Goal: Transaction & Acquisition: Purchase product/service

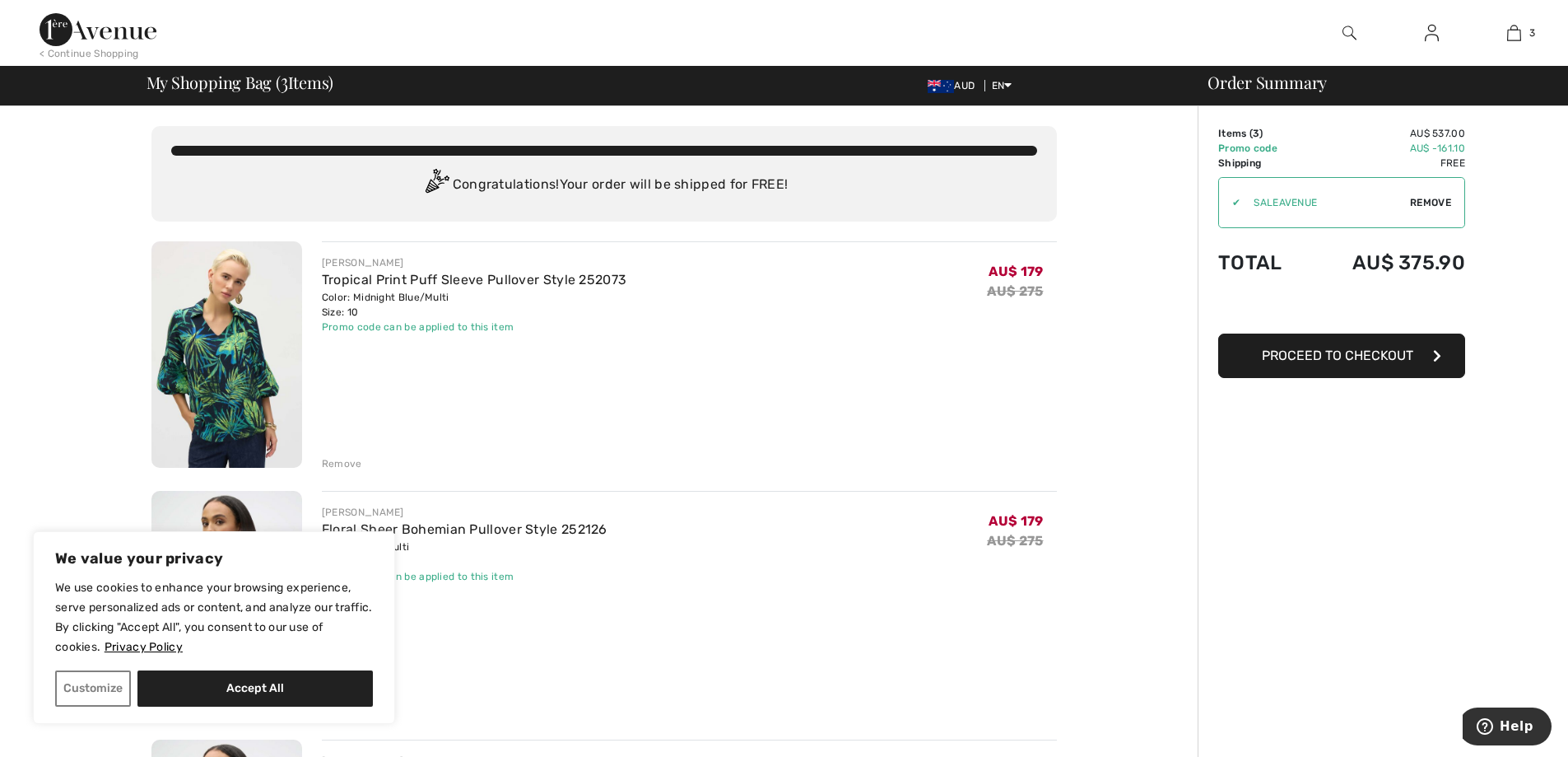
click at [402, 329] on div "Promo code can be applied to this item" at bounding box center [474, 327] width 305 height 15
click at [1261, 141] on td "Promo code" at bounding box center [1262, 148] width 89 height 15
click at [1367, 356] on span "Proceed to Checkout" at bounding box center [1338, 355] width 152 height 16
click at [460, 327] on div "Promo code can be applied to this item" at bounding box center [474, 327] width 305 height 15
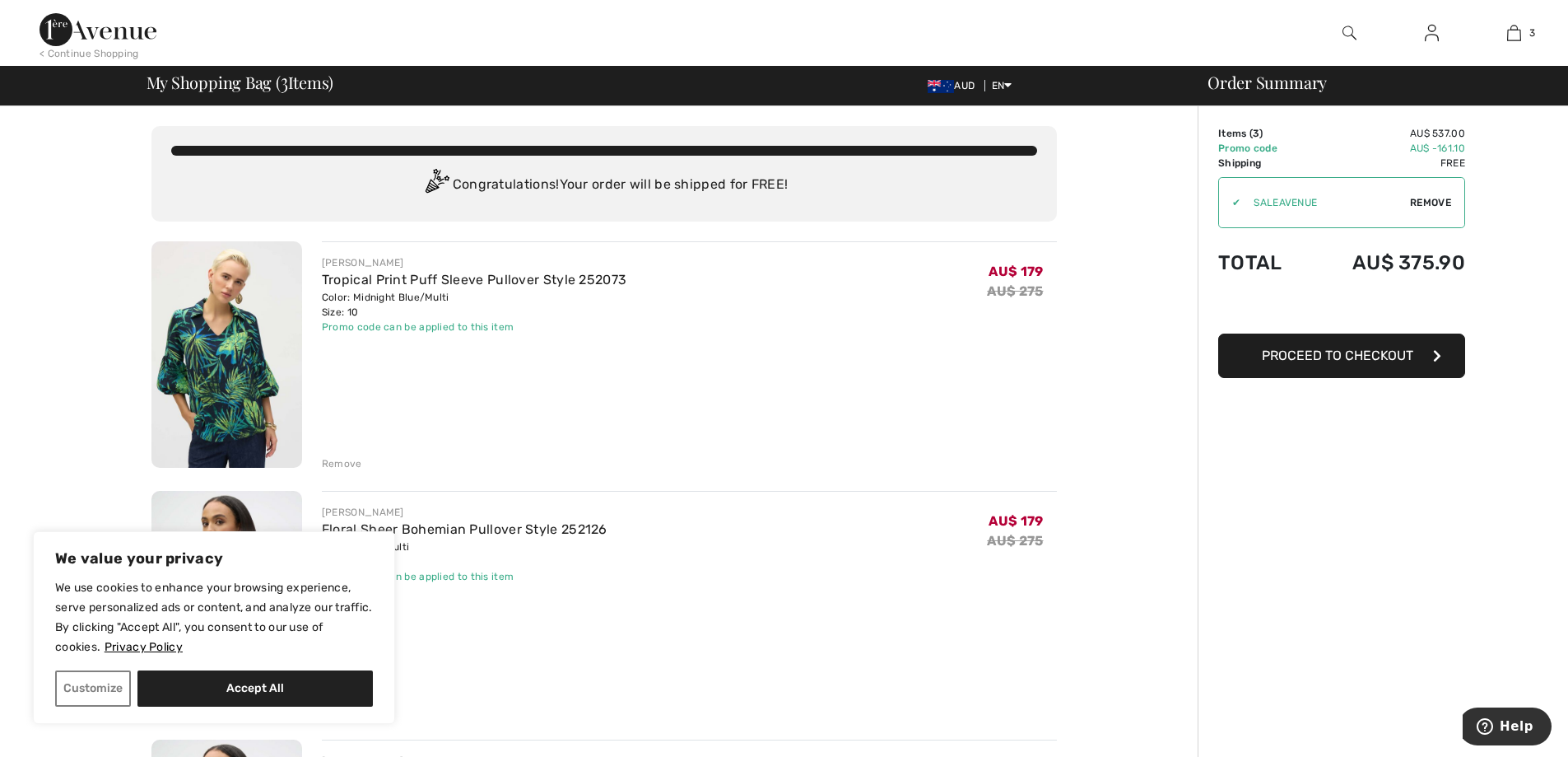
click at [497, 327] on div "Promo code can be applied to this item" at bounding box center [474, 327] width 305 height 15
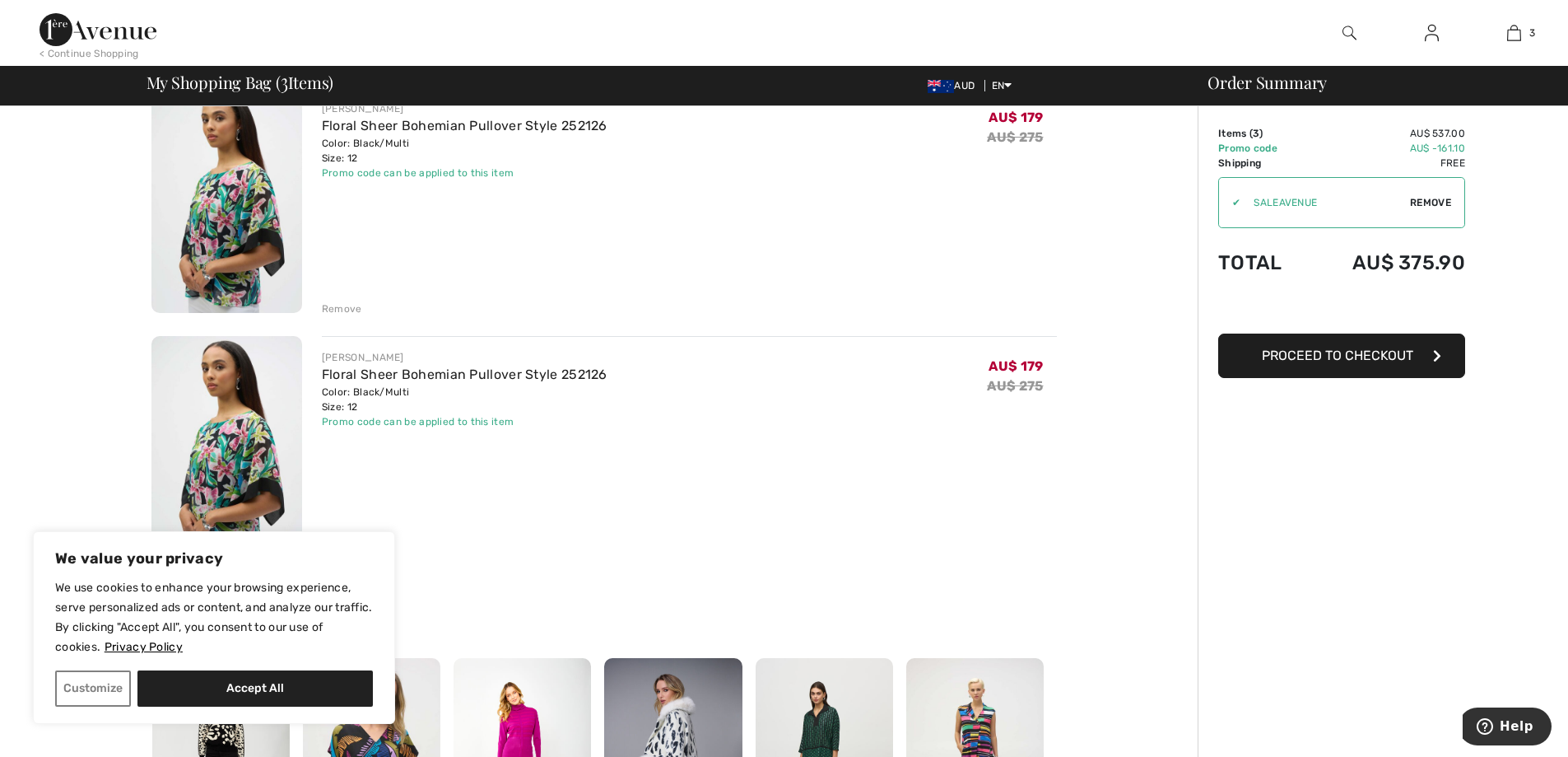
scroll to position [494, 0]
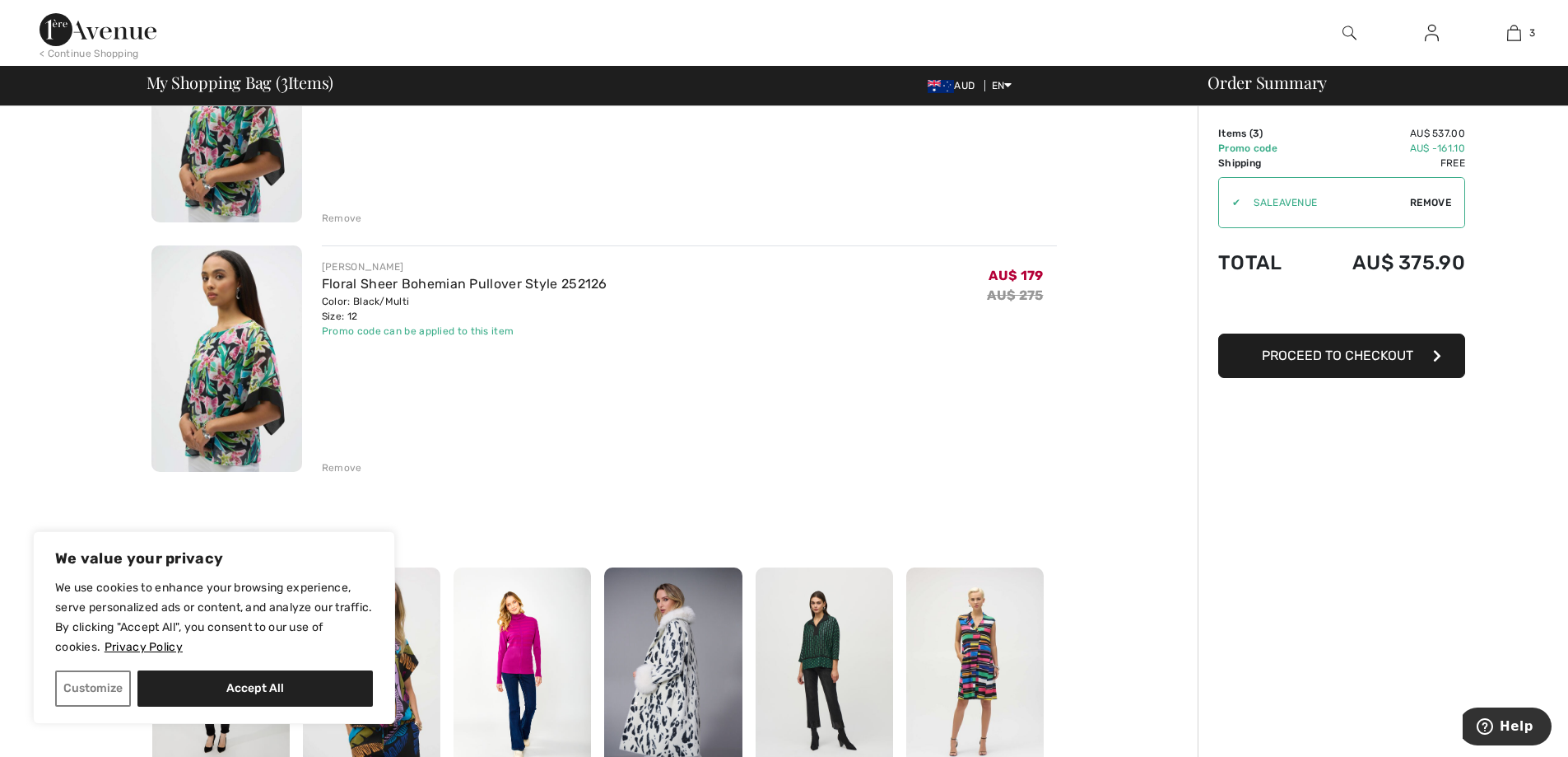
click at [343, 468] on div "Remove" at bounding box center [341, 468] width 40 height 15
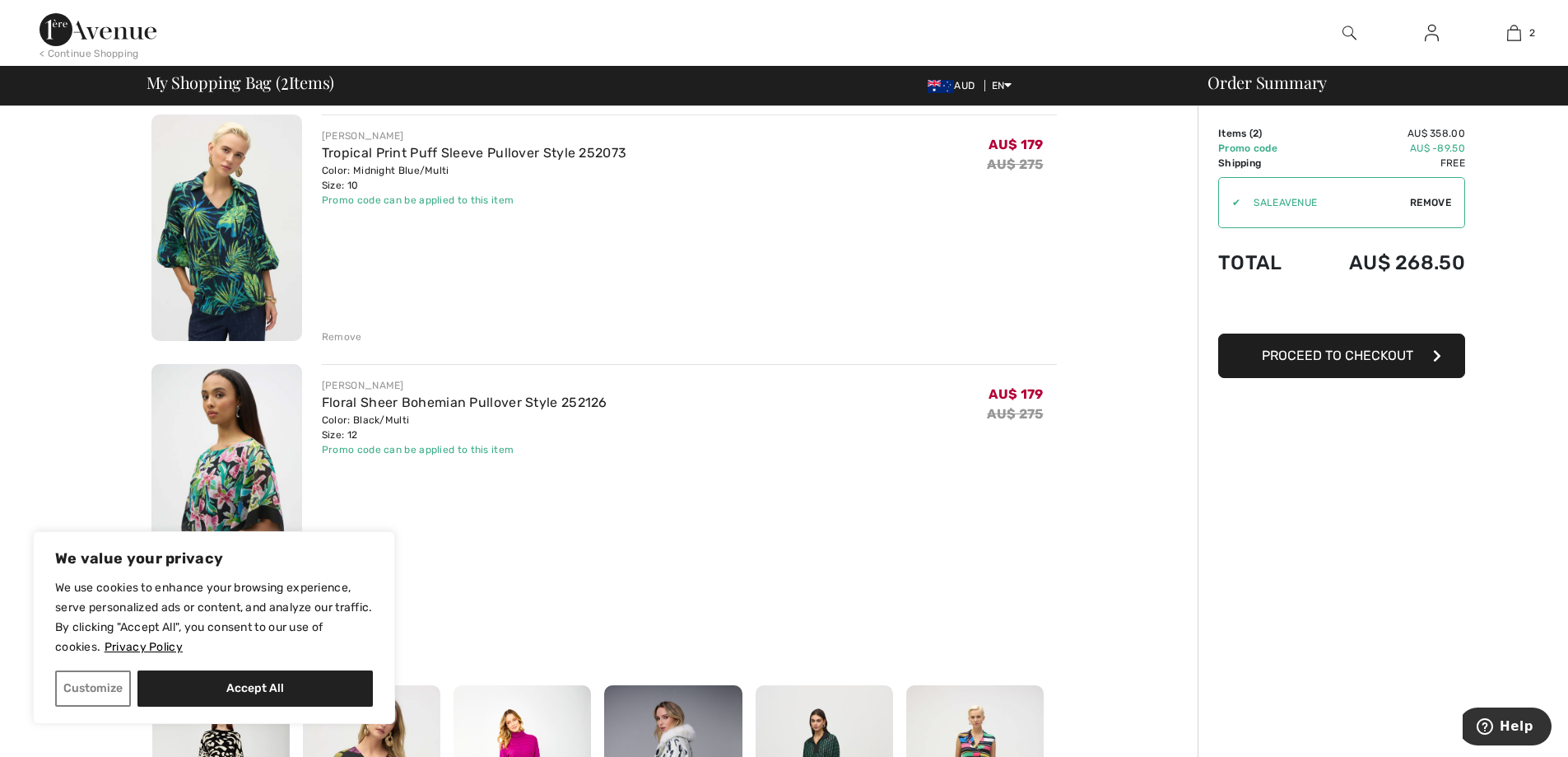
scroll to position [0, 0]
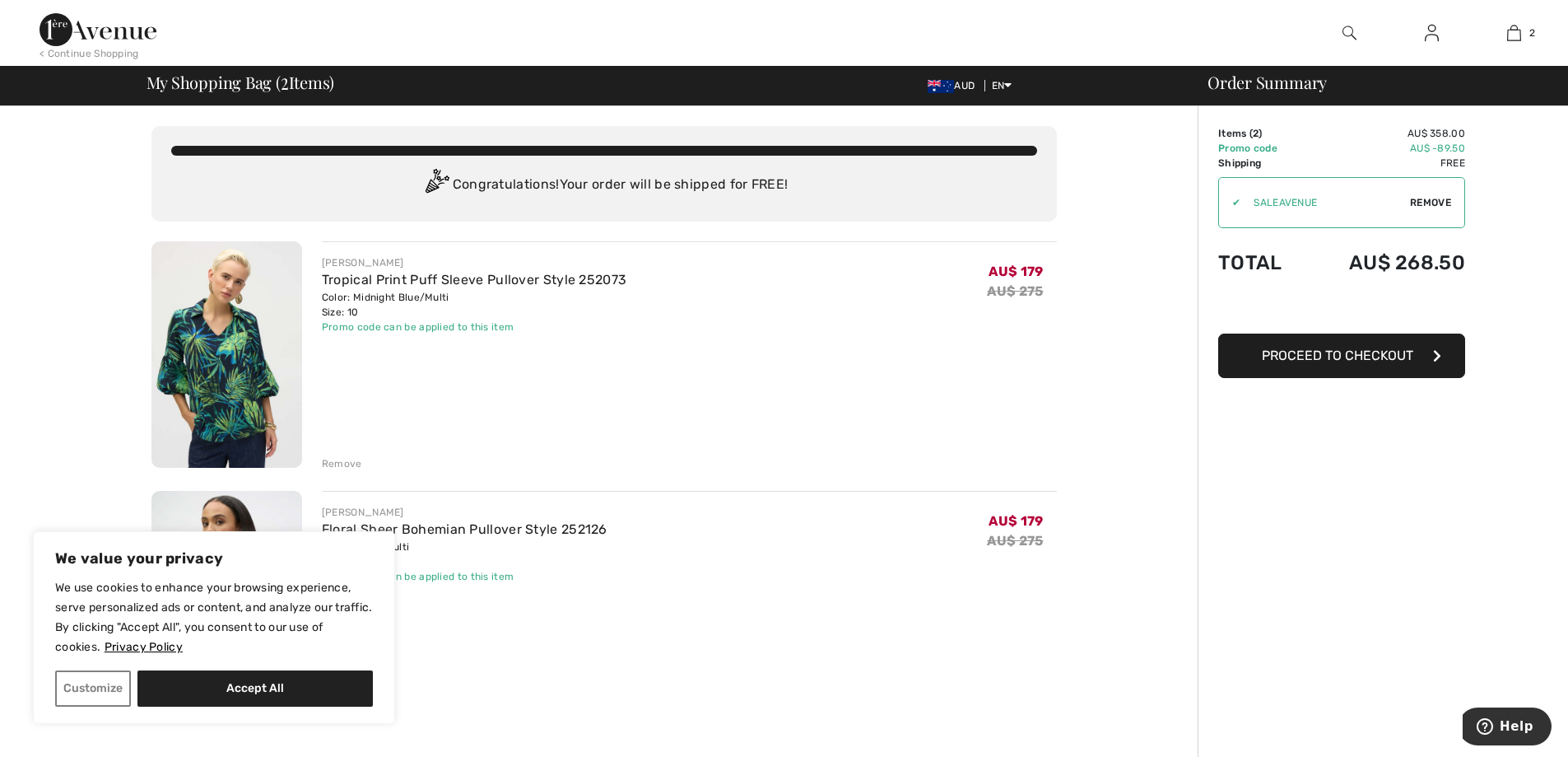
click at [1350, 349] on span "Proceed to Checkout" at bounding box center [1338, 355] width 152 height 16
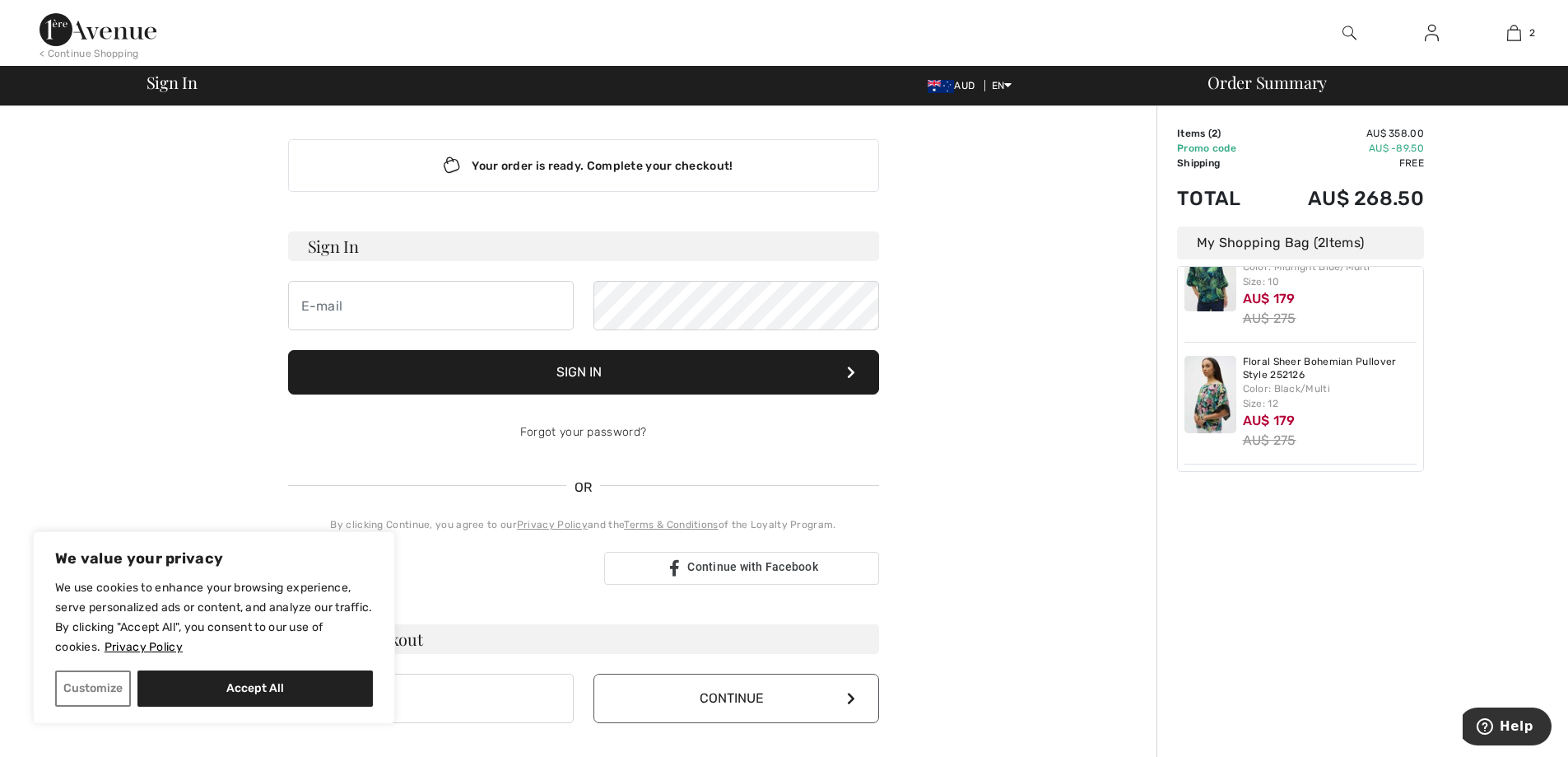
scroll to position [247, 0]
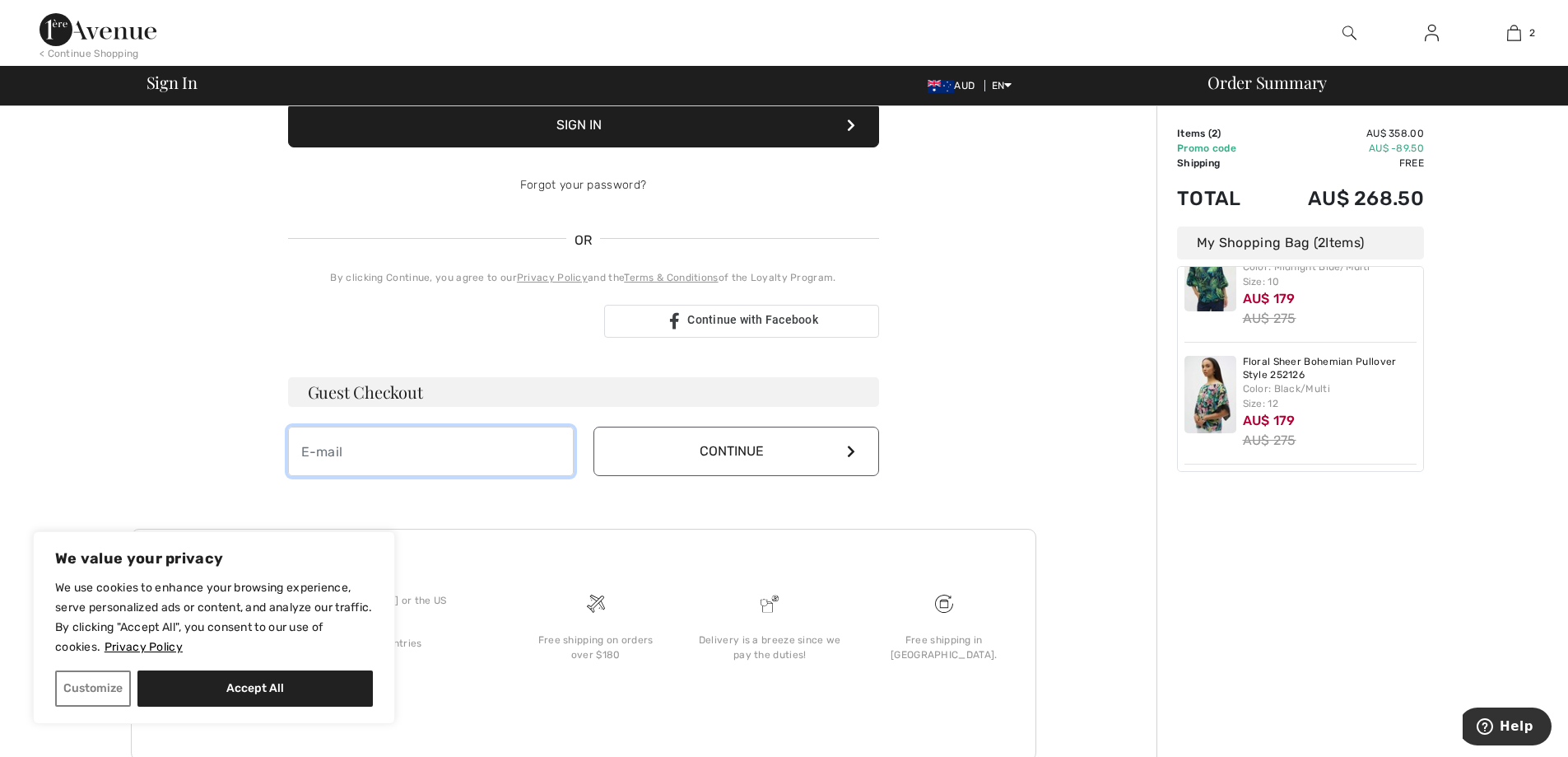
click at [330, 448] on input "email" at bounding box center [430, 451] width 286 height 50
type input "[EMAIL_ADDRESS][DOMAIN_NAME]"
click at [697, 452] on button "Continue" at bounding box center [736, 451] width 286 height 50
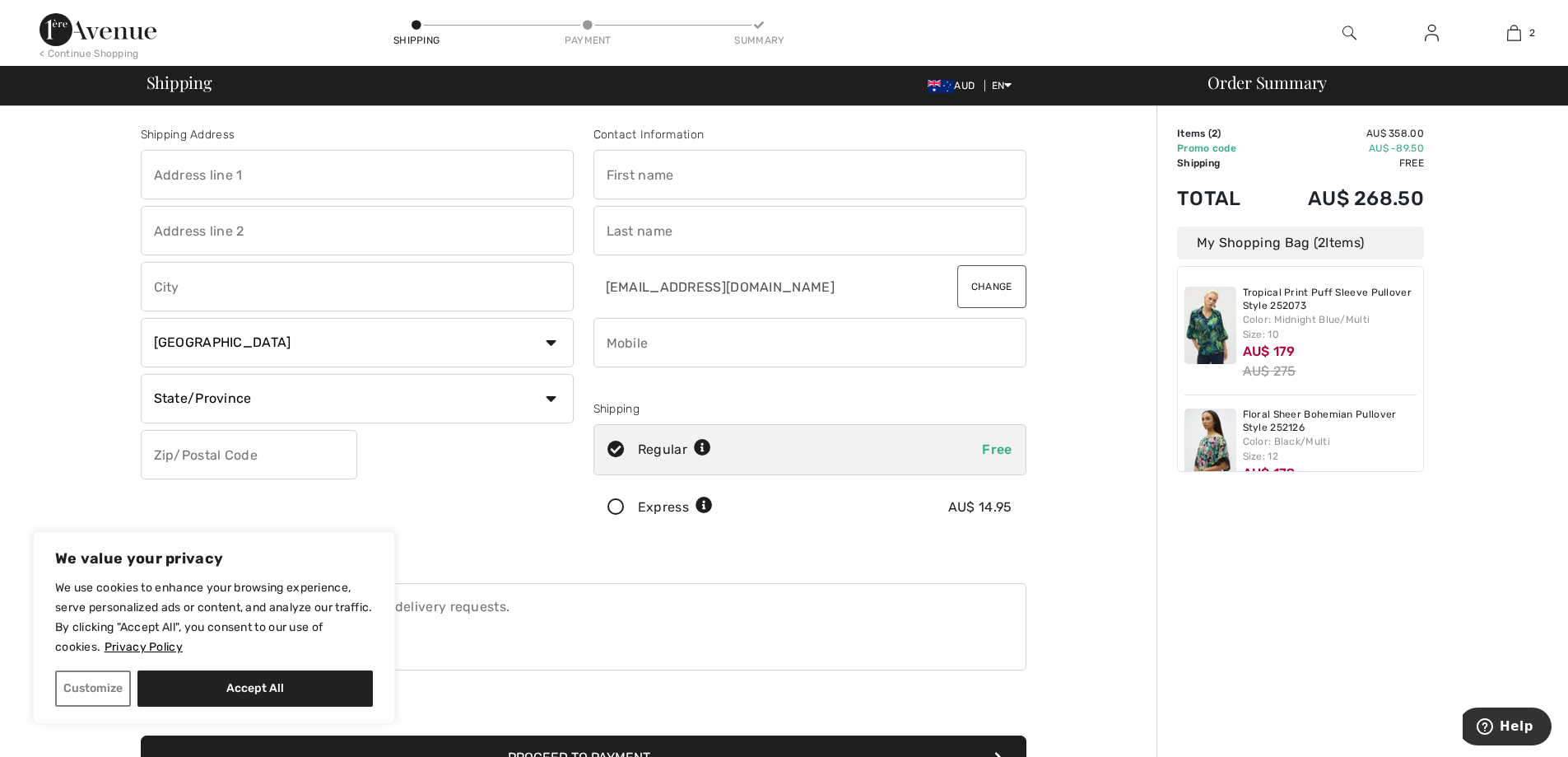
click at [207, 169] on input "text" at bounding box center [357, 174] width 433 height 50
type input "PO BOX 282"
click at [189, 230] on input "text" at bounding box center [357, 230] width 433 height 50
type input "CONCORD"
click at [186, 286] on input "text" at bounding box center [357, 286] width 433 height 50
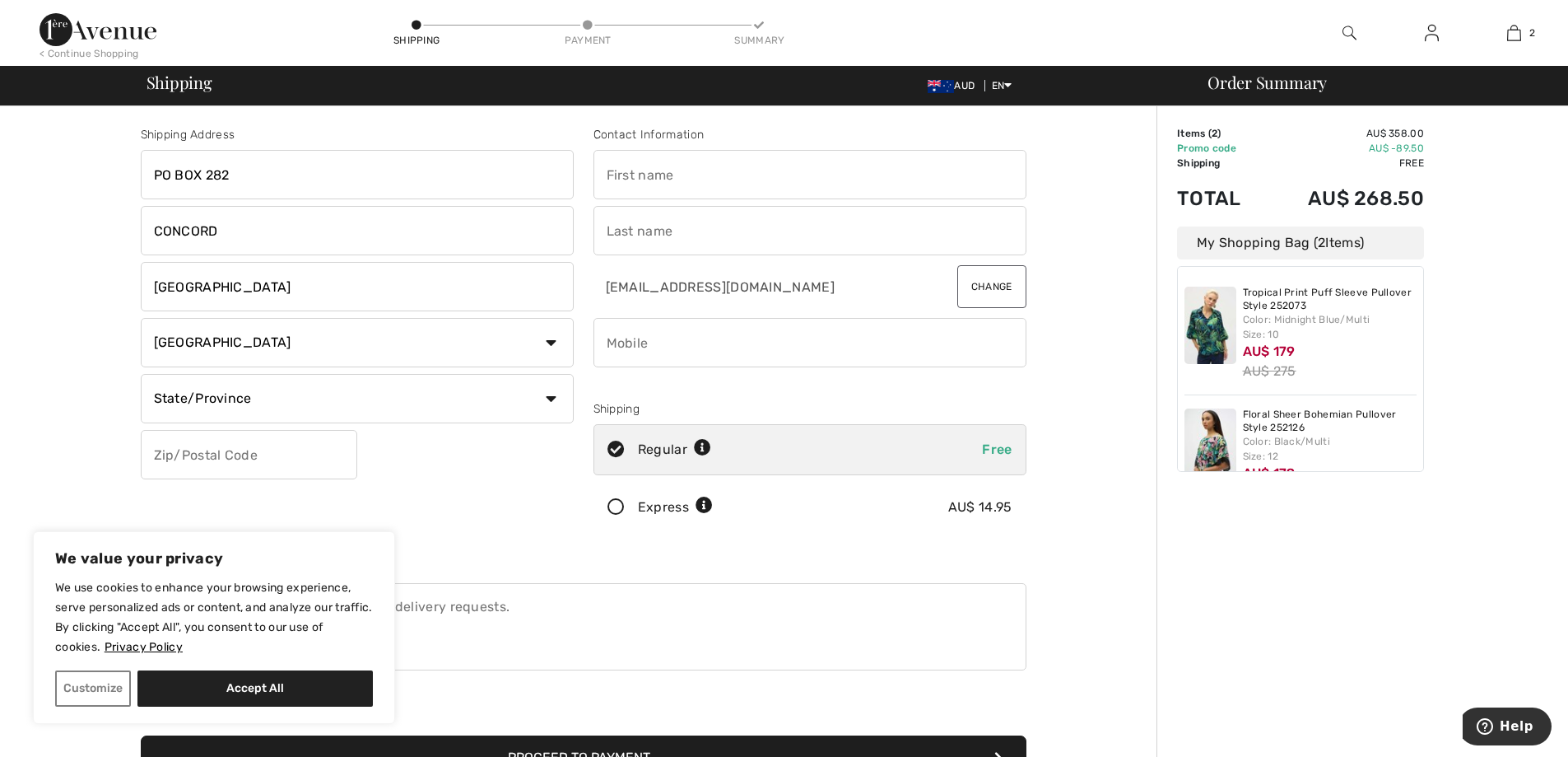
type input "NSW"
click at [553, 345] on select "Country Canada United States Afghanistan Aland Islands Albania Algeria American…" at bounding box center [357, 342] width 433 height 50
select select "AU"
click at [141, 318] on select "Country Canada United States Afghanistan Aland Islands Albania Algeria American…" at bounding box center [357, 342] width 433 height 50
click at [225, 454] on input "text" at bounding box center [249, 454] width 217 height 50
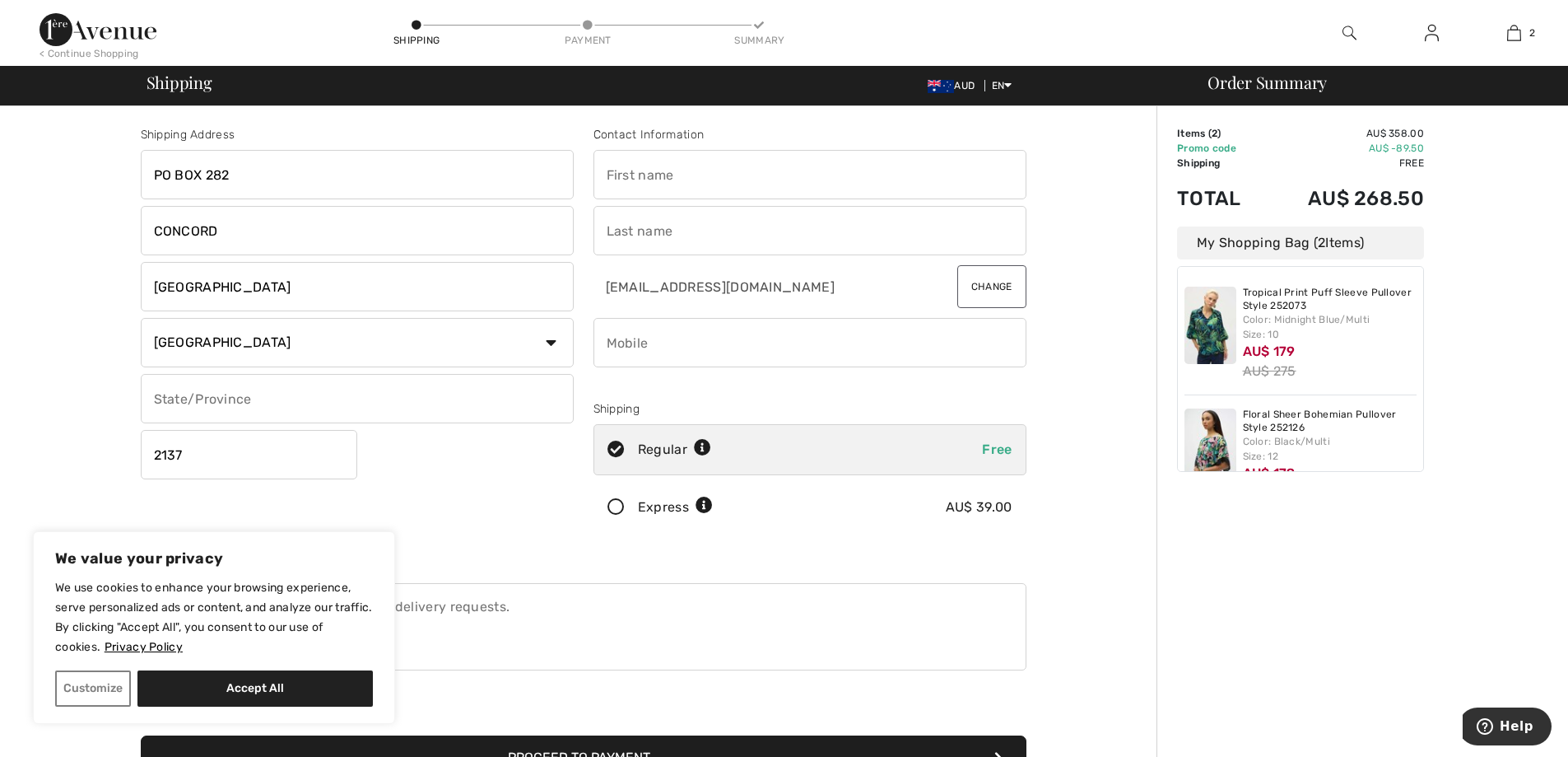
type input "2137"
click at [638, 177] on input "text" at bounding box center [810, 174] width 433 height 50
type input "m"
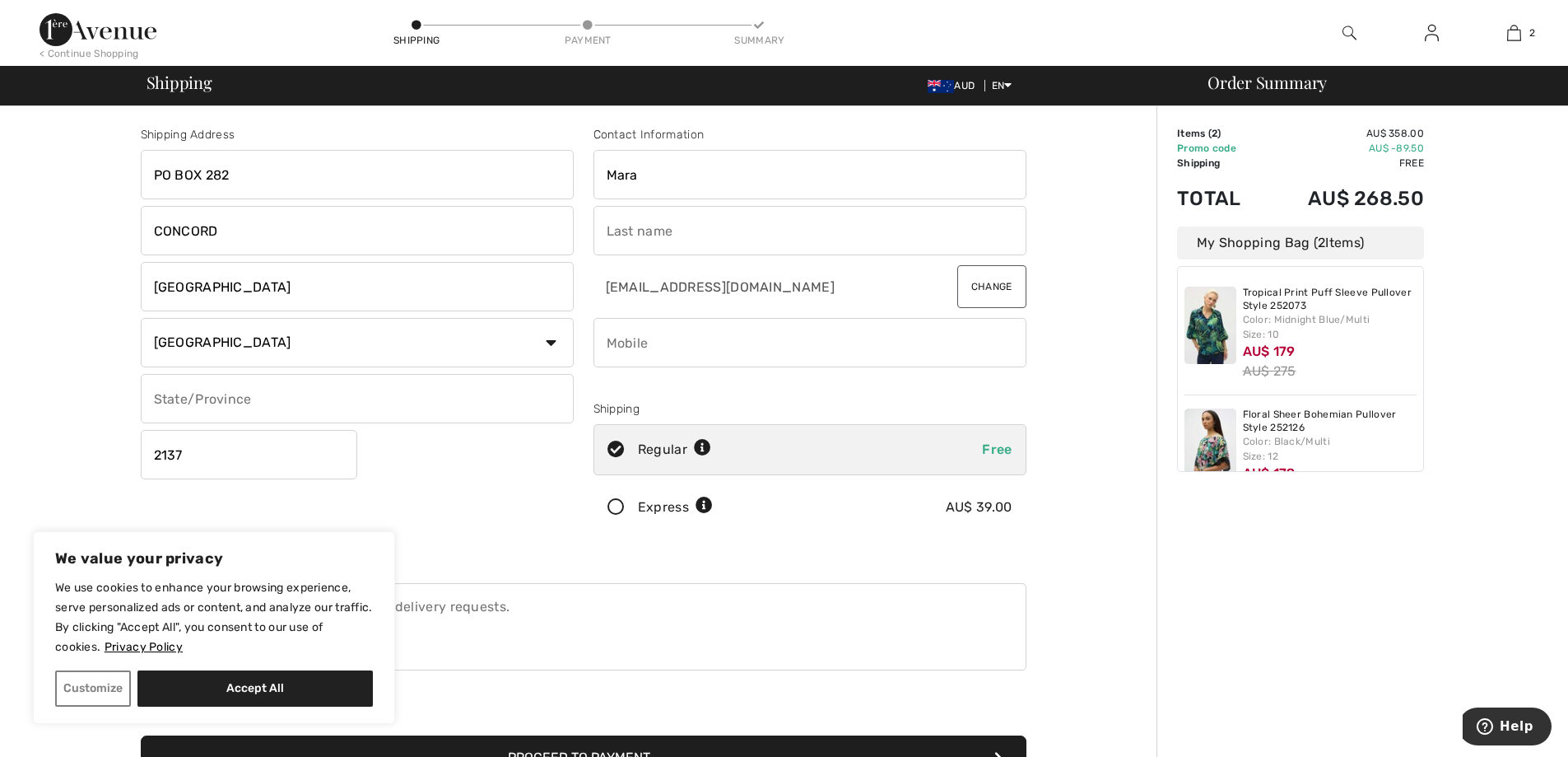
type input "Mara"
click at [630, 239] on input "text" at bounding box center [810, 230] width 433 height 50
type input "Cip"
click at [638, 352] on input "phone" at bounding box center [810, 342] width 433 height 50
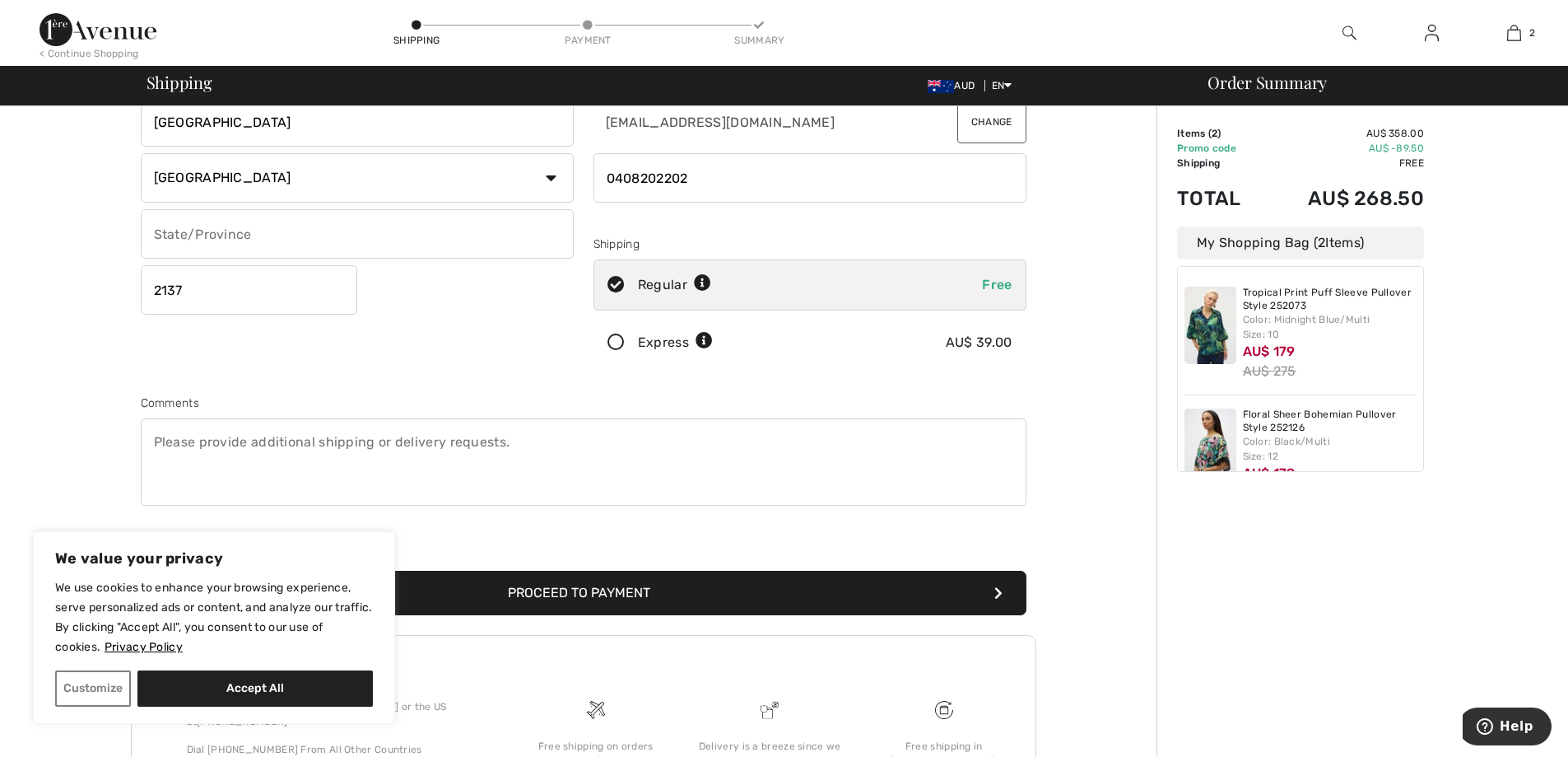
scroll to position [301, 0]
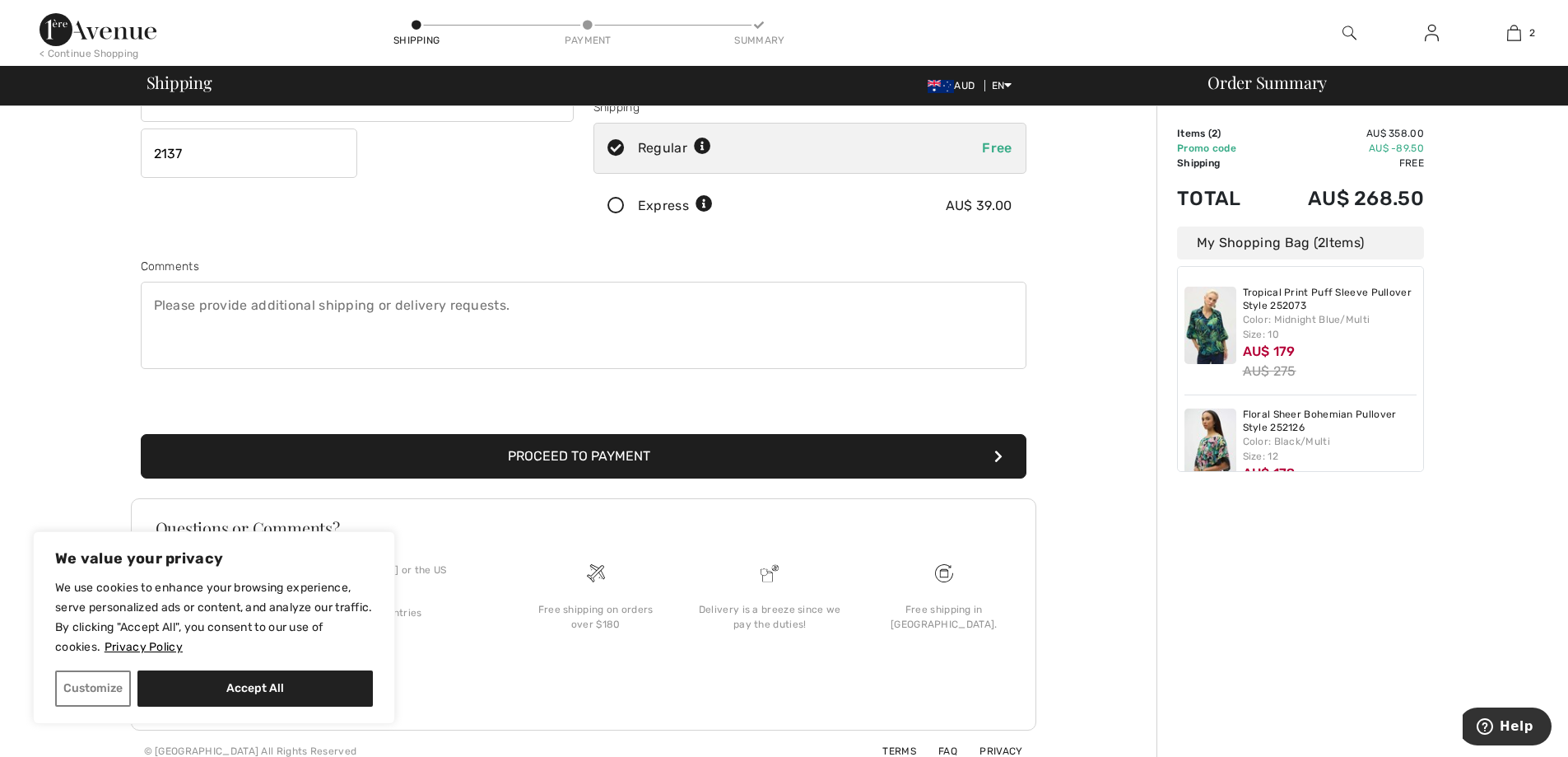
type input "0408202202"
click at [551, 453] on button "Proceed to Payment" at bounding box center [583, 456] width 885 height 44
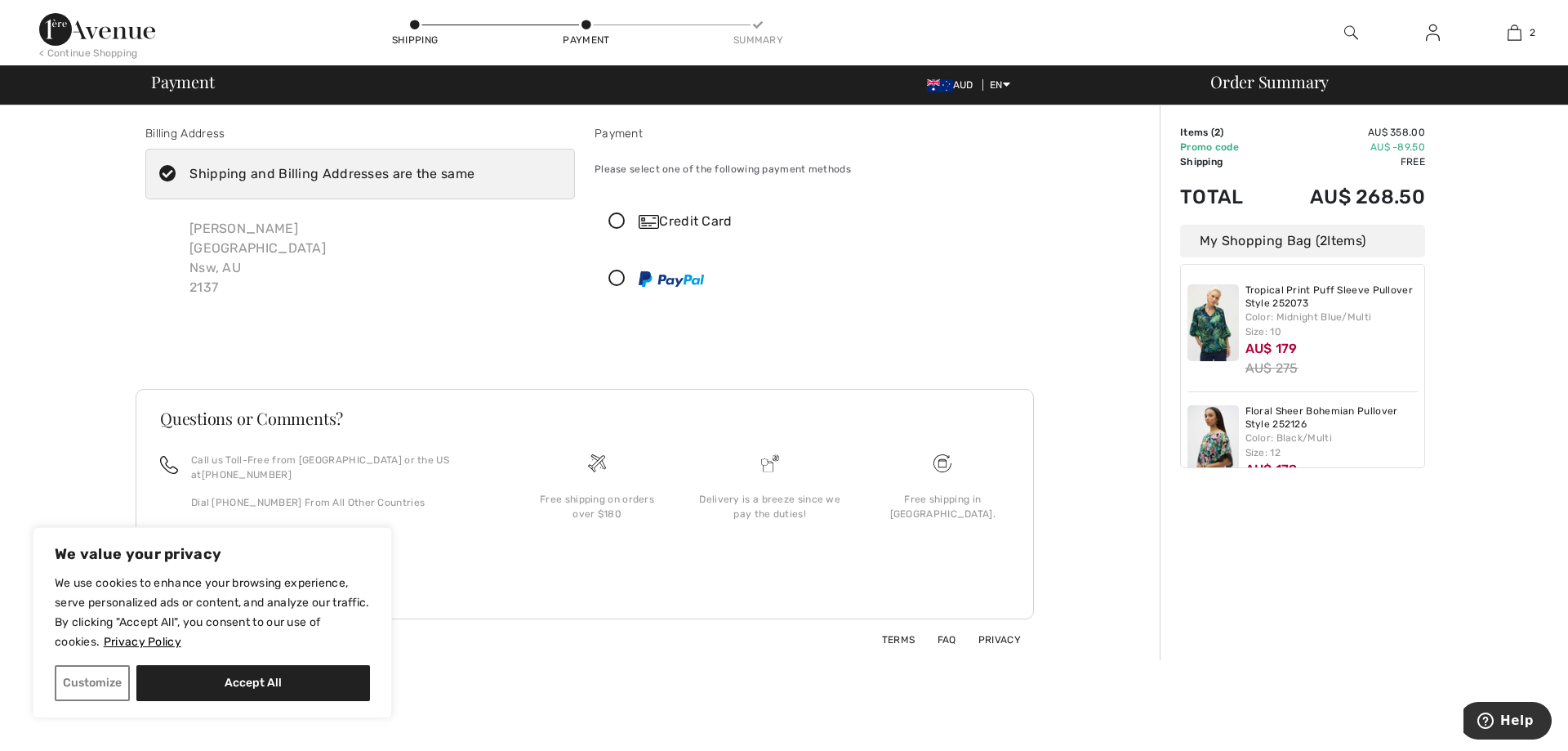
click at [618, 220] on icon at bounding box center [617, 221] width 44 height 17
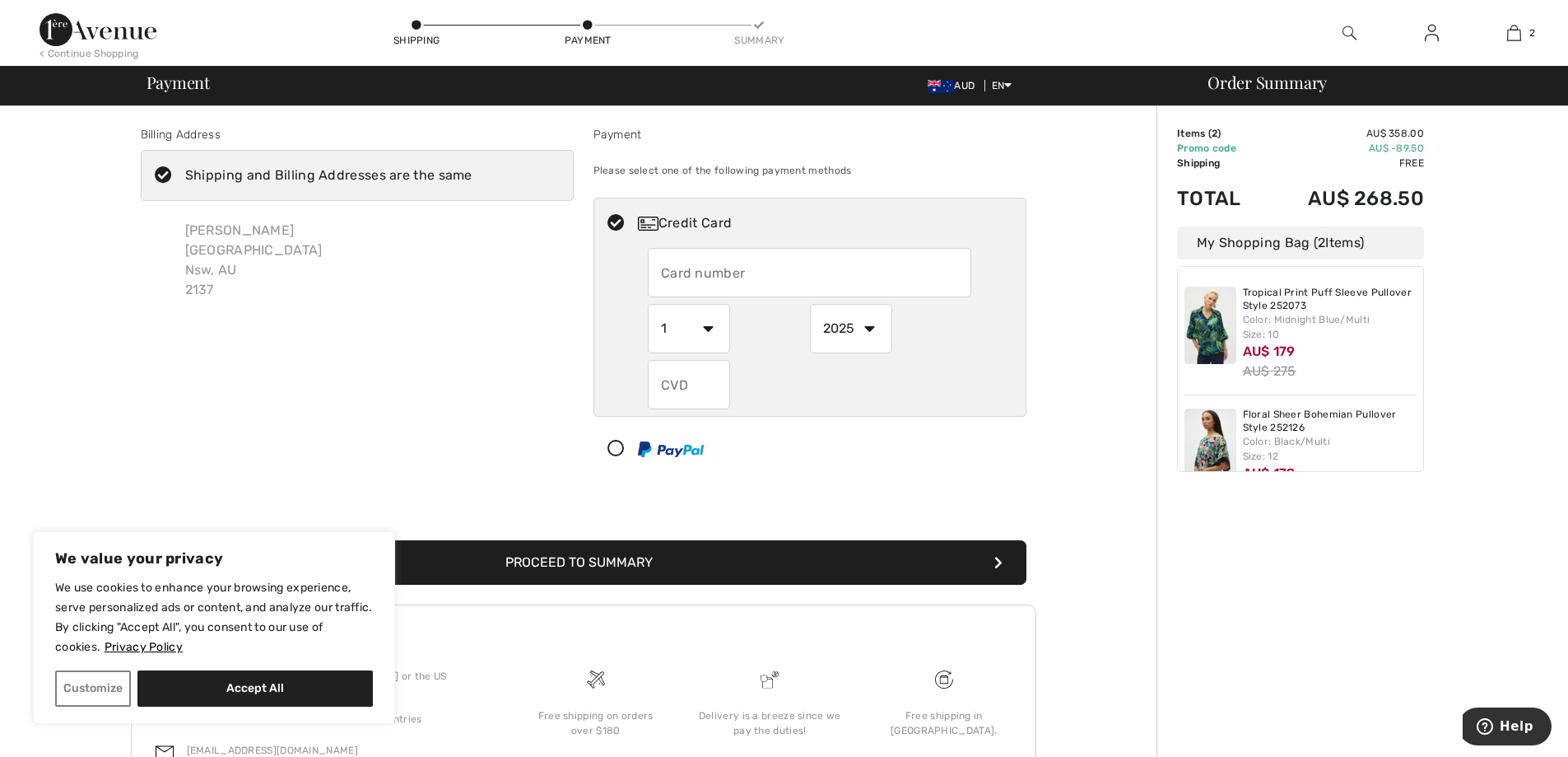
click at [716, 264] on input "text" at bounding box center [809, 272] width 324 height 50
type input "376001270882016"
click at [710, 330] on select "1 2 3 4 5 6 7 8 9 10 11 12" at bounding box center [689, 328] width 83 height 50
select select "5"
click at [648, 304] on select "1 2 3 4 5 6 7 8 9 10 11 12" at bounding box center [689, 328] width 83 height 50
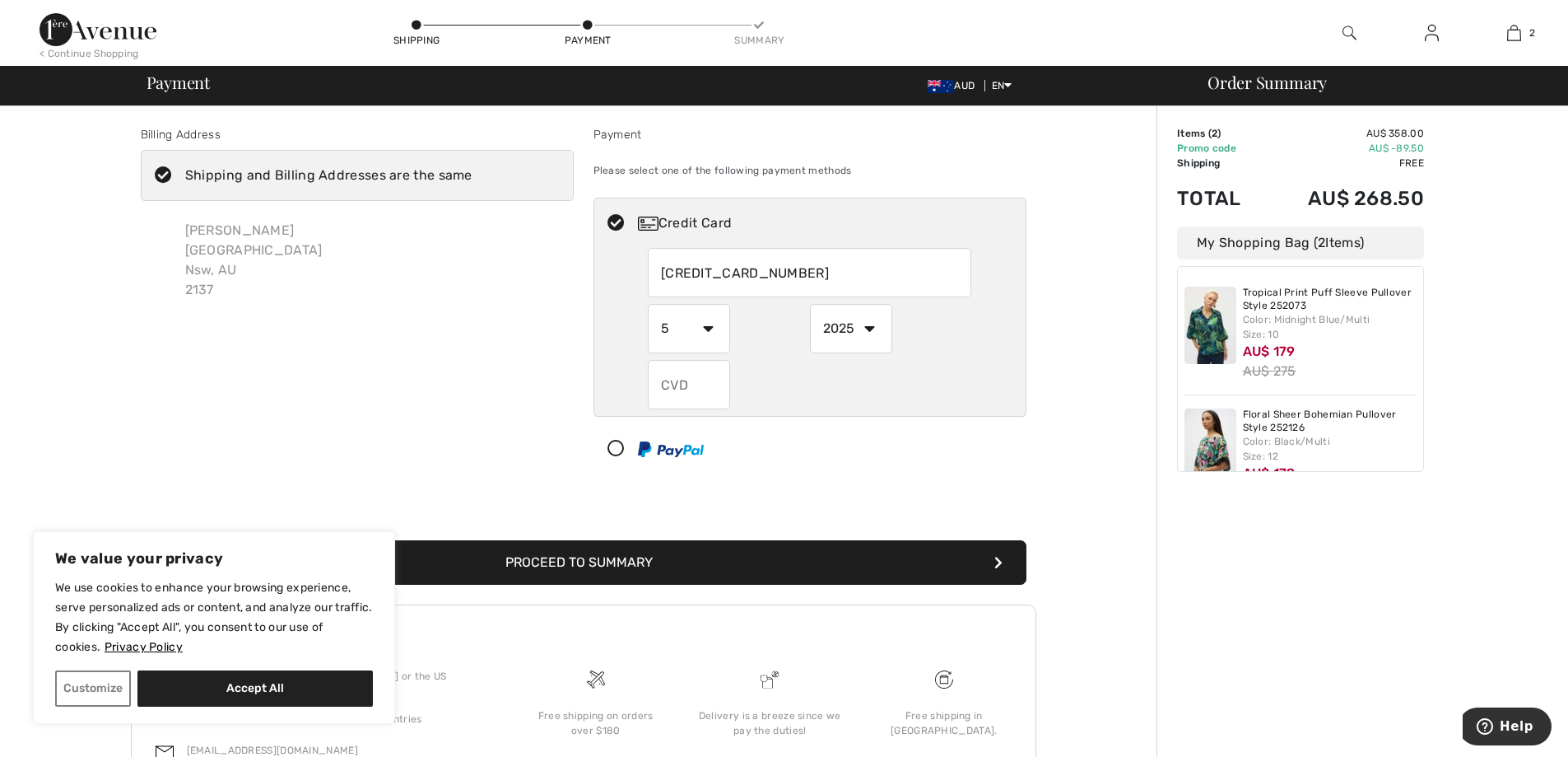
click at [872, 327] on select "2025 2026 2027 2028 2029 2030 2031 2032 2033 2034 2035" at bounding box center [852, 328] width 83 height 50
select select "2028"
click at [810, 304] on select "2025 2026 2027 2028 2029 2030 2031 2032 2033 2034 2035" at bounding box center [852, 328] width 83 height 50
click at [691, 387] on input "text" at bounding box center [689, 385] width 83 height 50
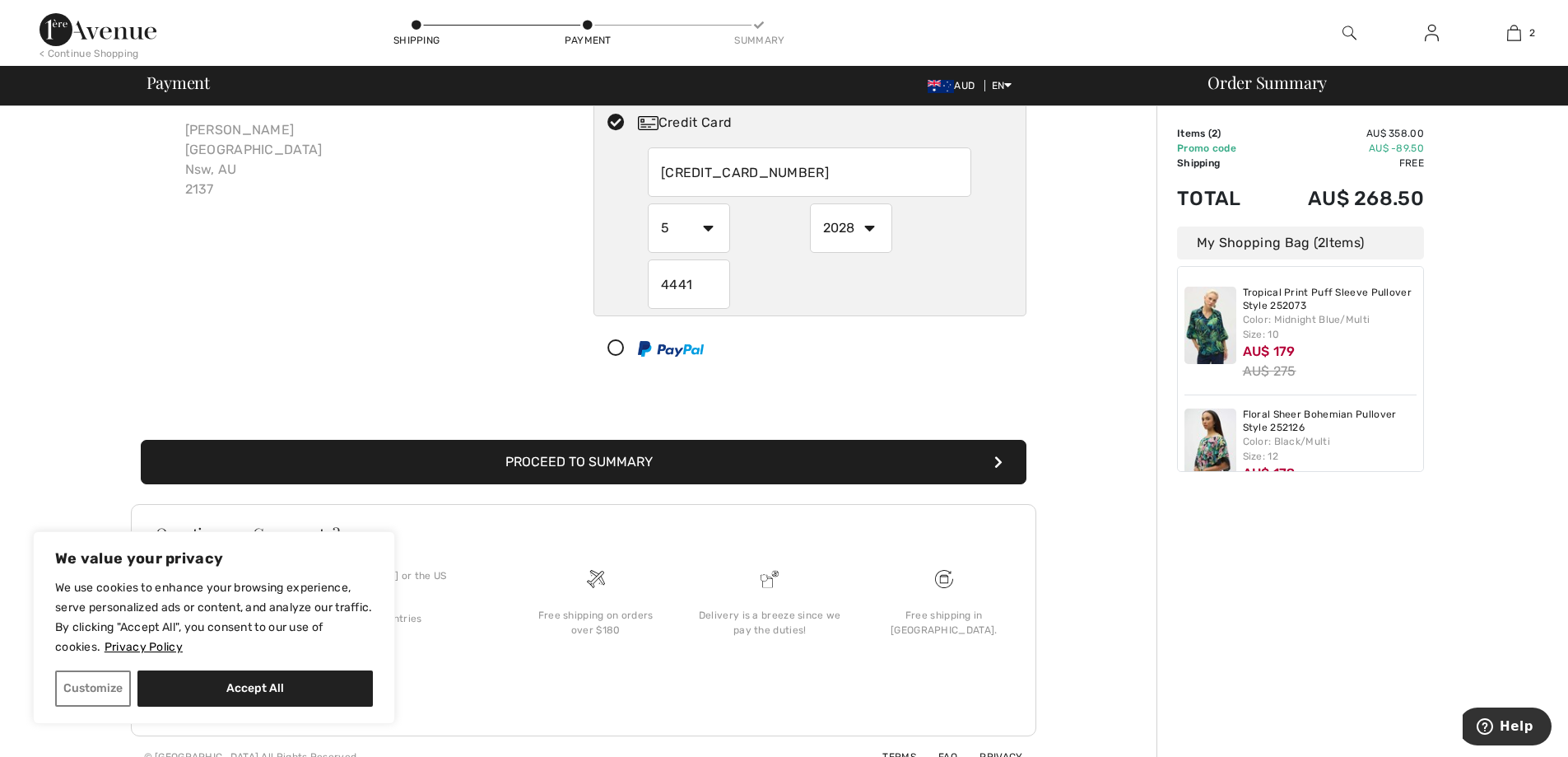
scroll to position [106, 0]
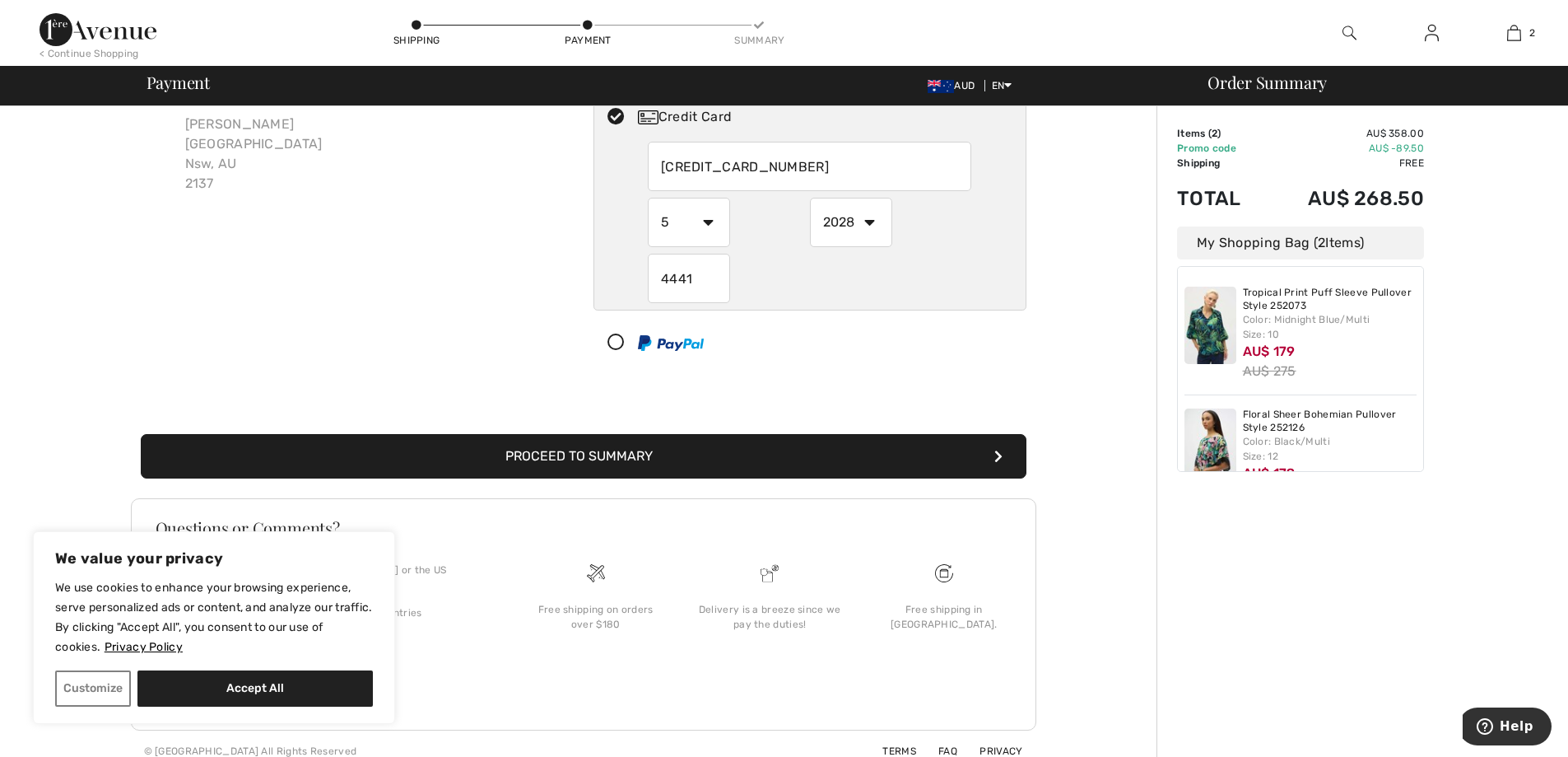
type input "4441"
click at [651, 455] on button "Proceed to Summary" at bounding box center [583, 456] width 885 height 44
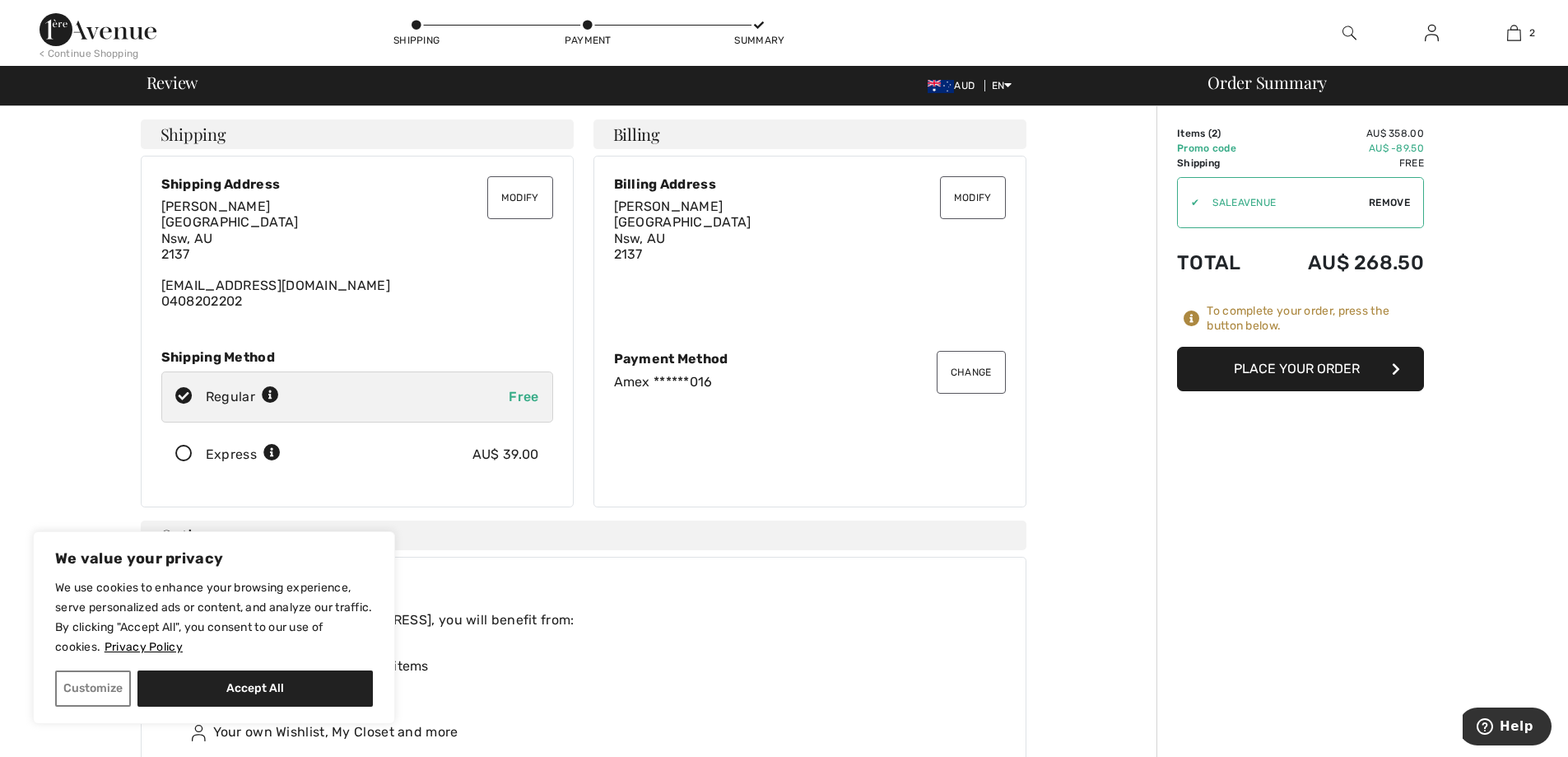
click at [1292, 369] on button "Place Your Order" at bounding box center [1300, 369] width 247 height 44
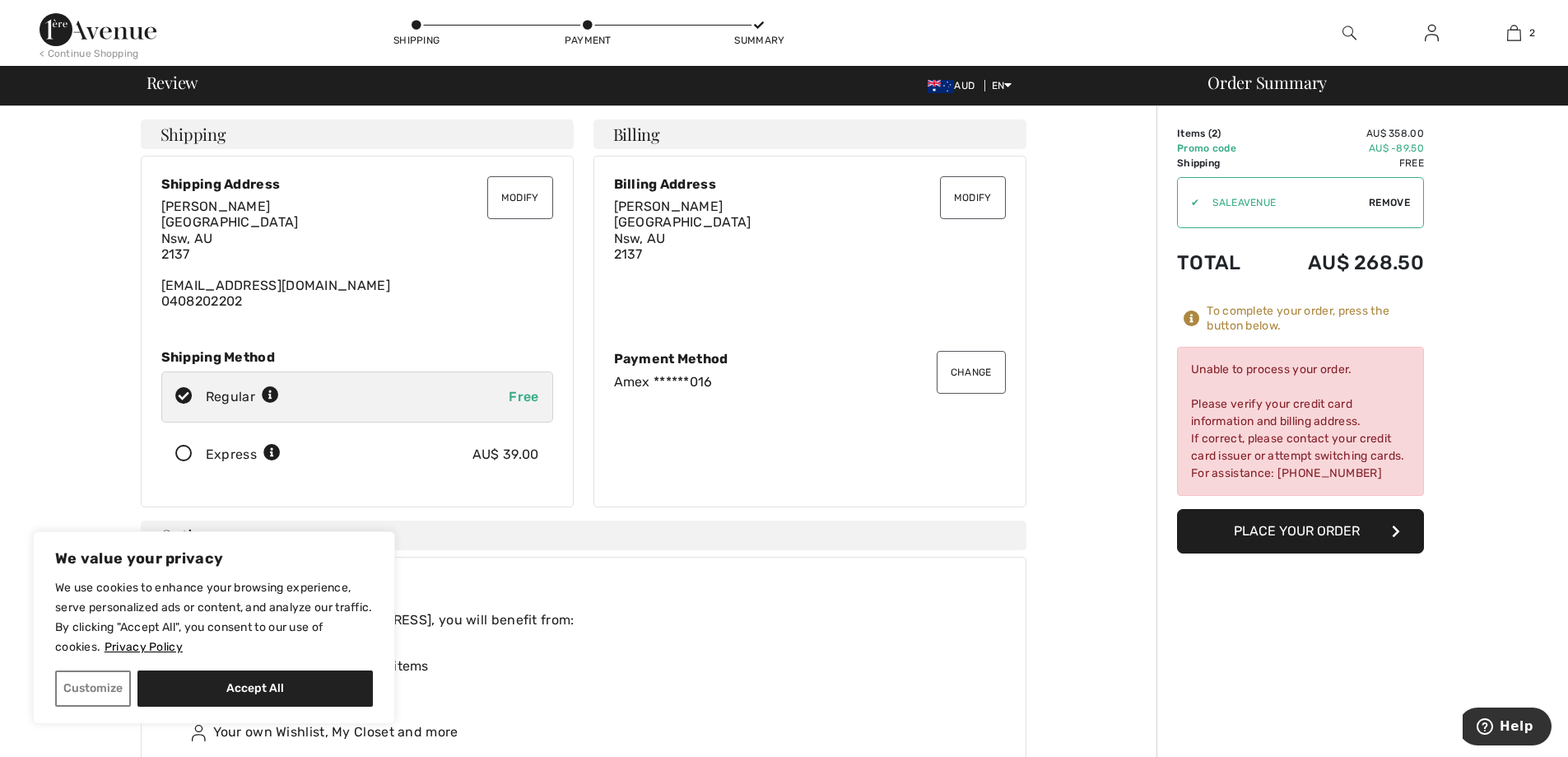
click at [519, 191] on button "Modify" at bounding box center [520, 198] width 66 height 43
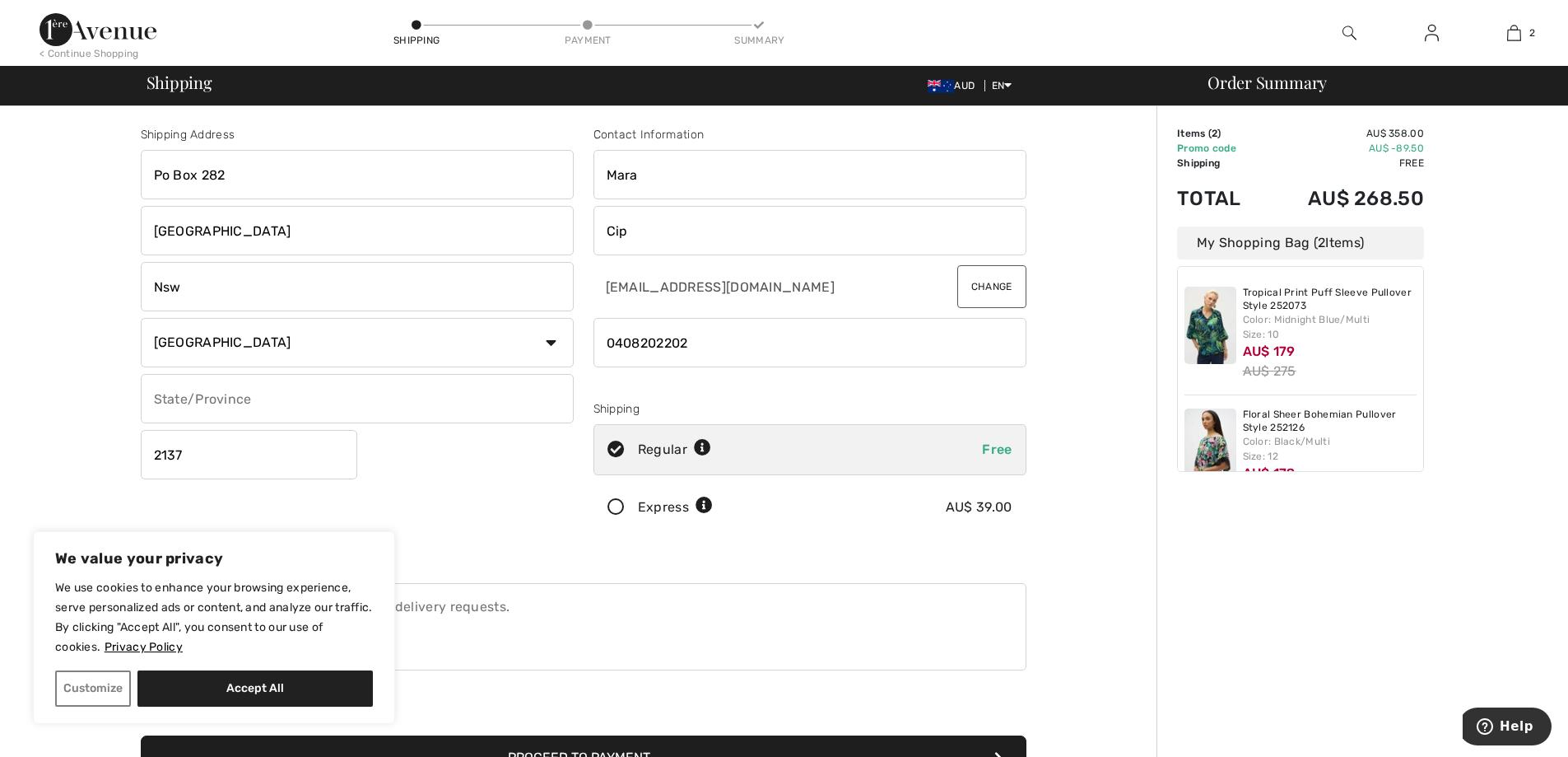
click at [267, 174] on input "Po Box 282" at bounding box center [357, 174] width 433 height 50
type input "P"
type input "91 Charles St"
click at [239, 238] on input "Concord" at bounding box center [357, 230] width 433 height 50
type input "C"
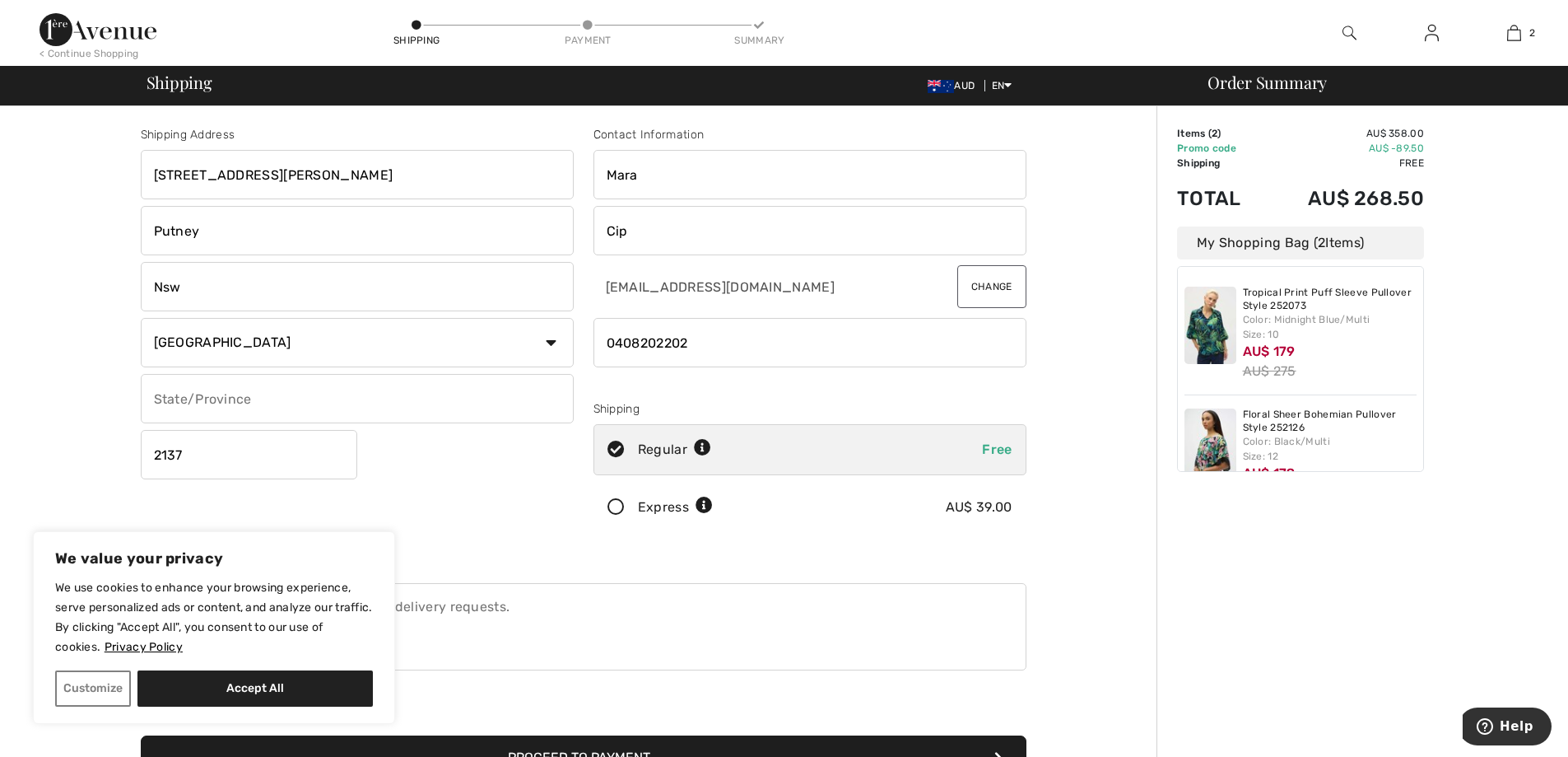
type input "Putney"
click at [186, 456] on input "2137" at bounding box center [249, 454] width 217 height 50
type input "2112"
click at [632, 235] on input "Cip" at bounding box center [810, 230] width 433 height 50
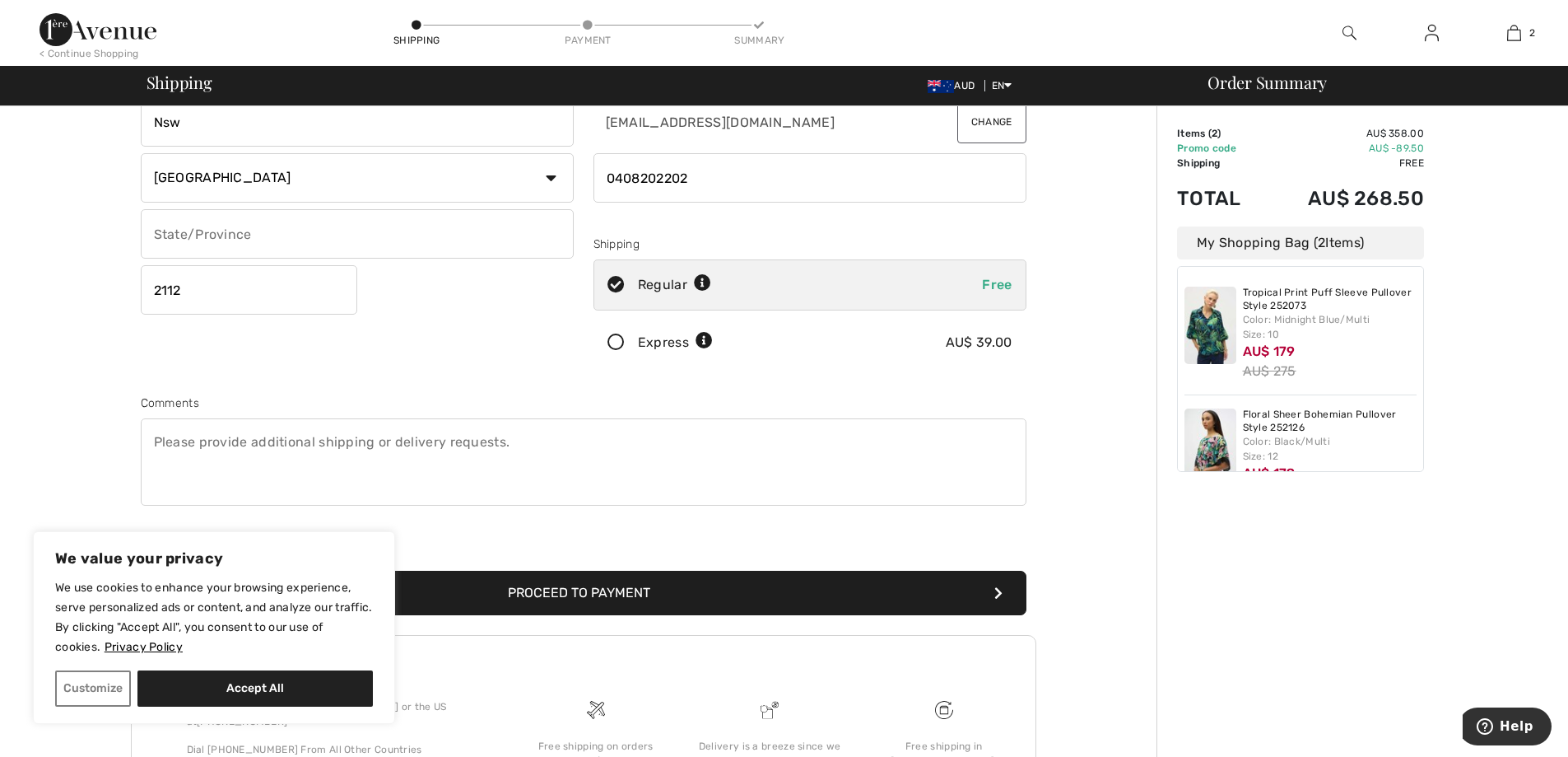
scroll to position [301, 0]
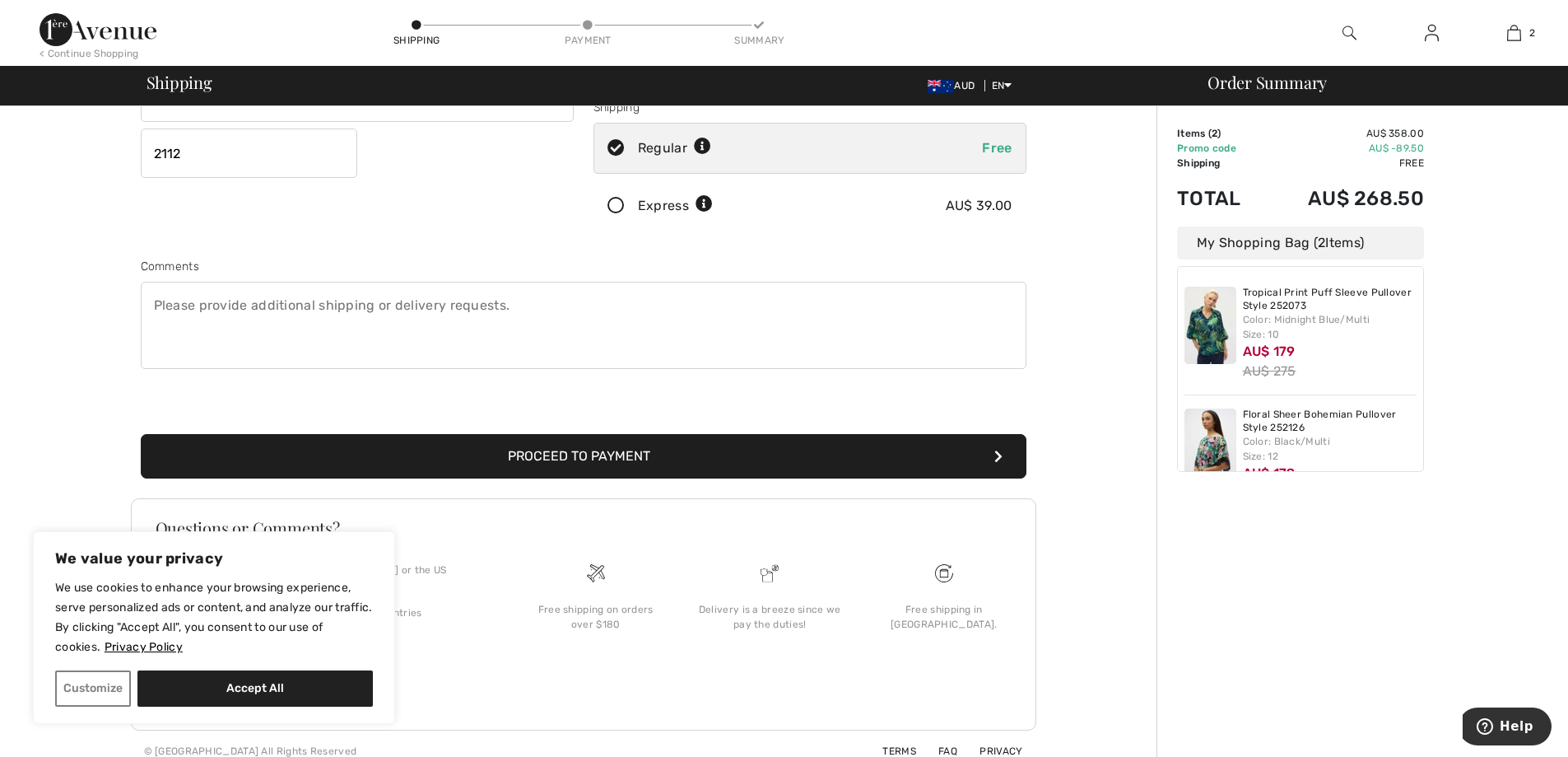
type input "Cipriani"
click at [584, 451] on button "Proceed to Payment" at bounding box center [583, 456] width 885 height 44
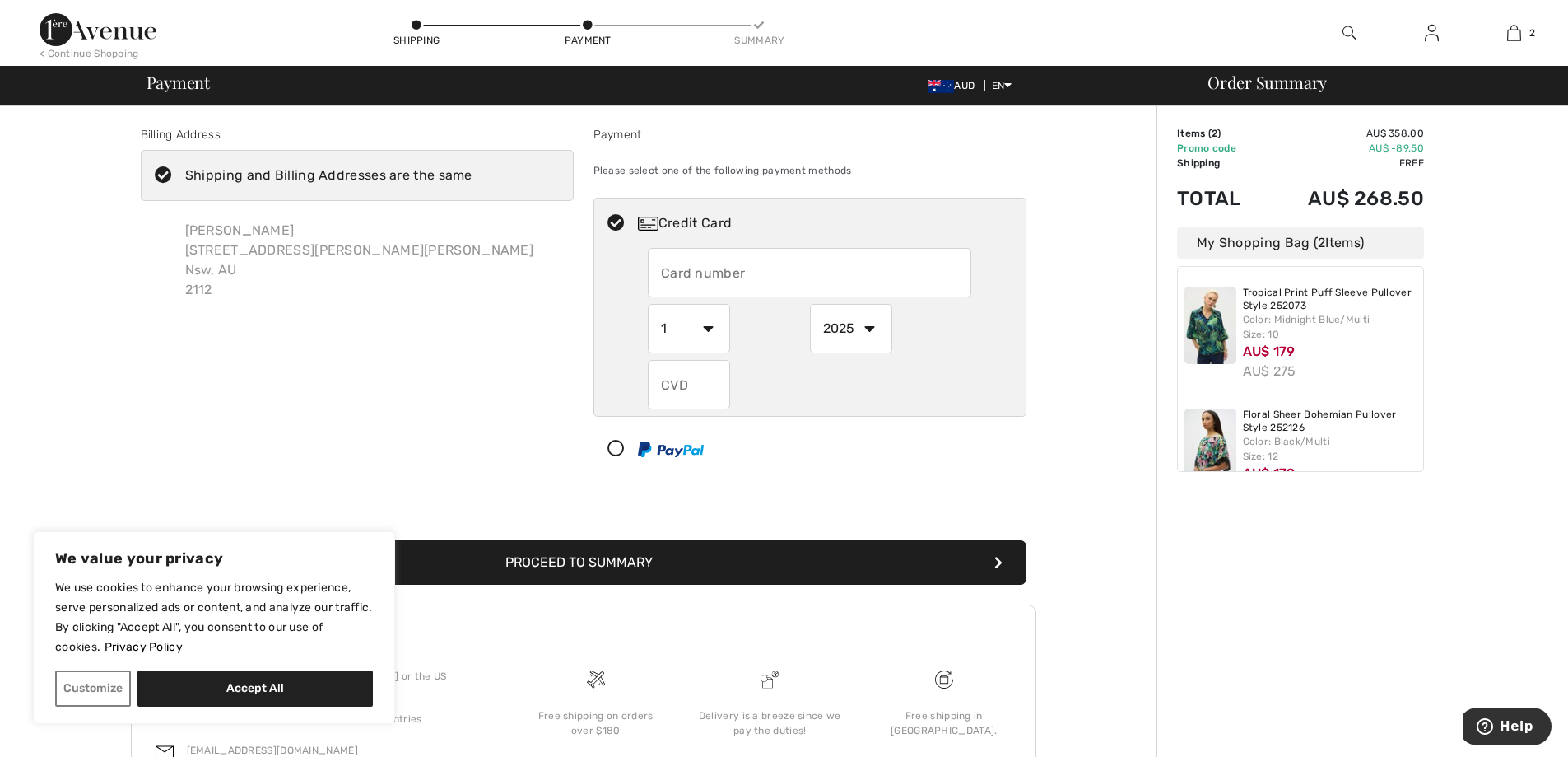
click at [671, 267] on input "text" at bounding box center [809, 272] width 324 height 50
radio input "true"
type input "3"
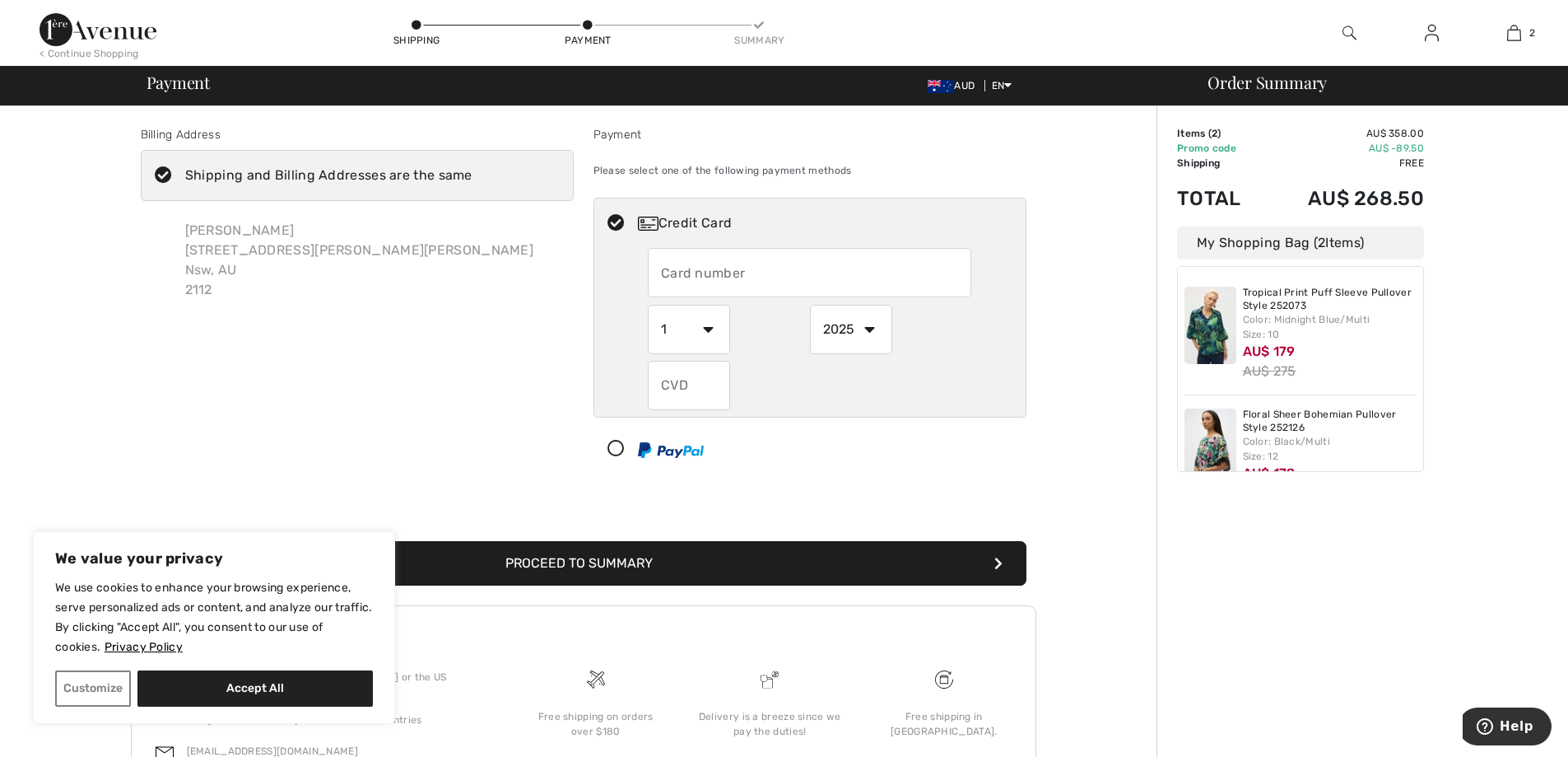
click at [615, 443] on div at bounding box center [804, 449] width 418 height 50
select select "1"
select select "2025"
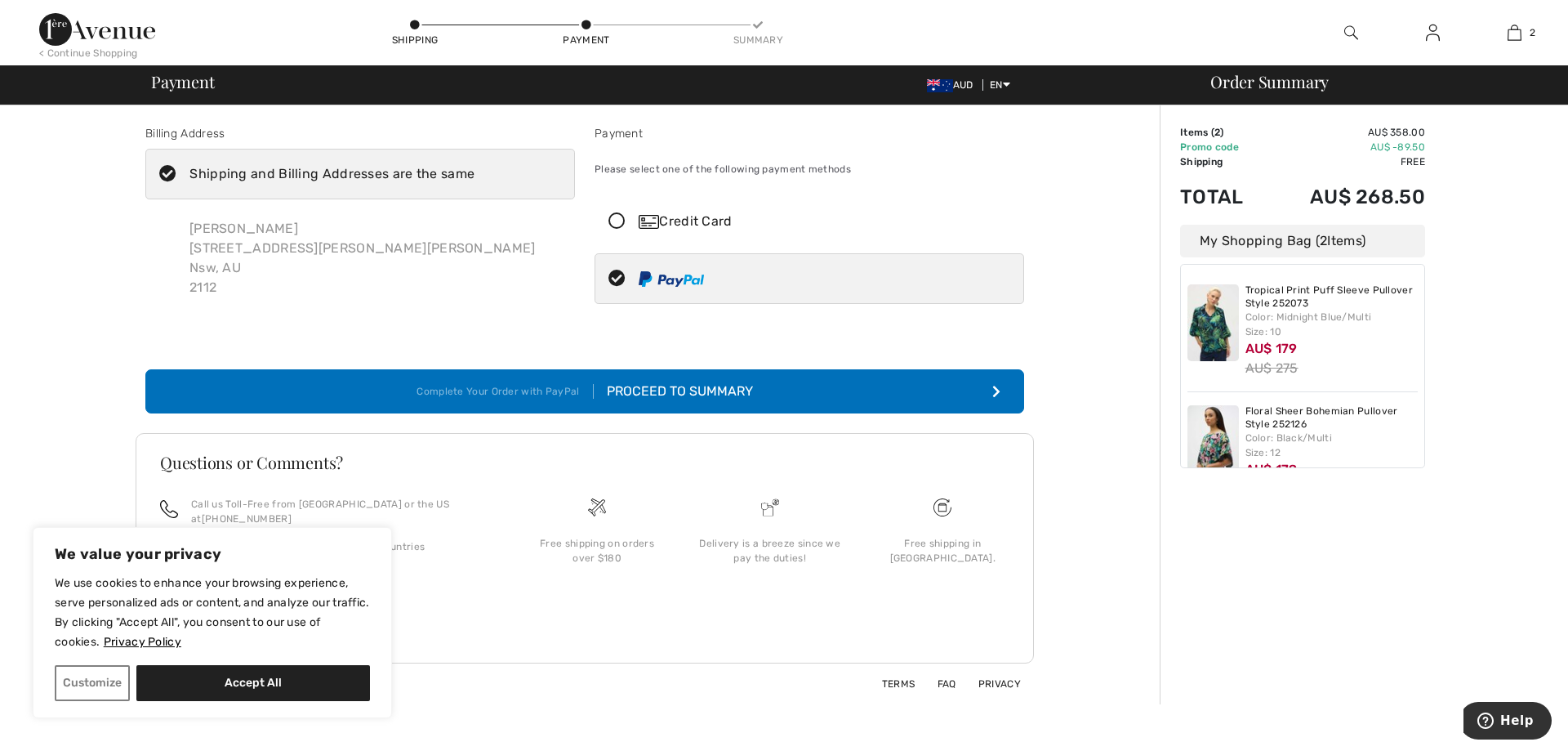
click at [730, 386] on div "Proceed to Summary" at bounding box center [673, 391] width 159 height 20
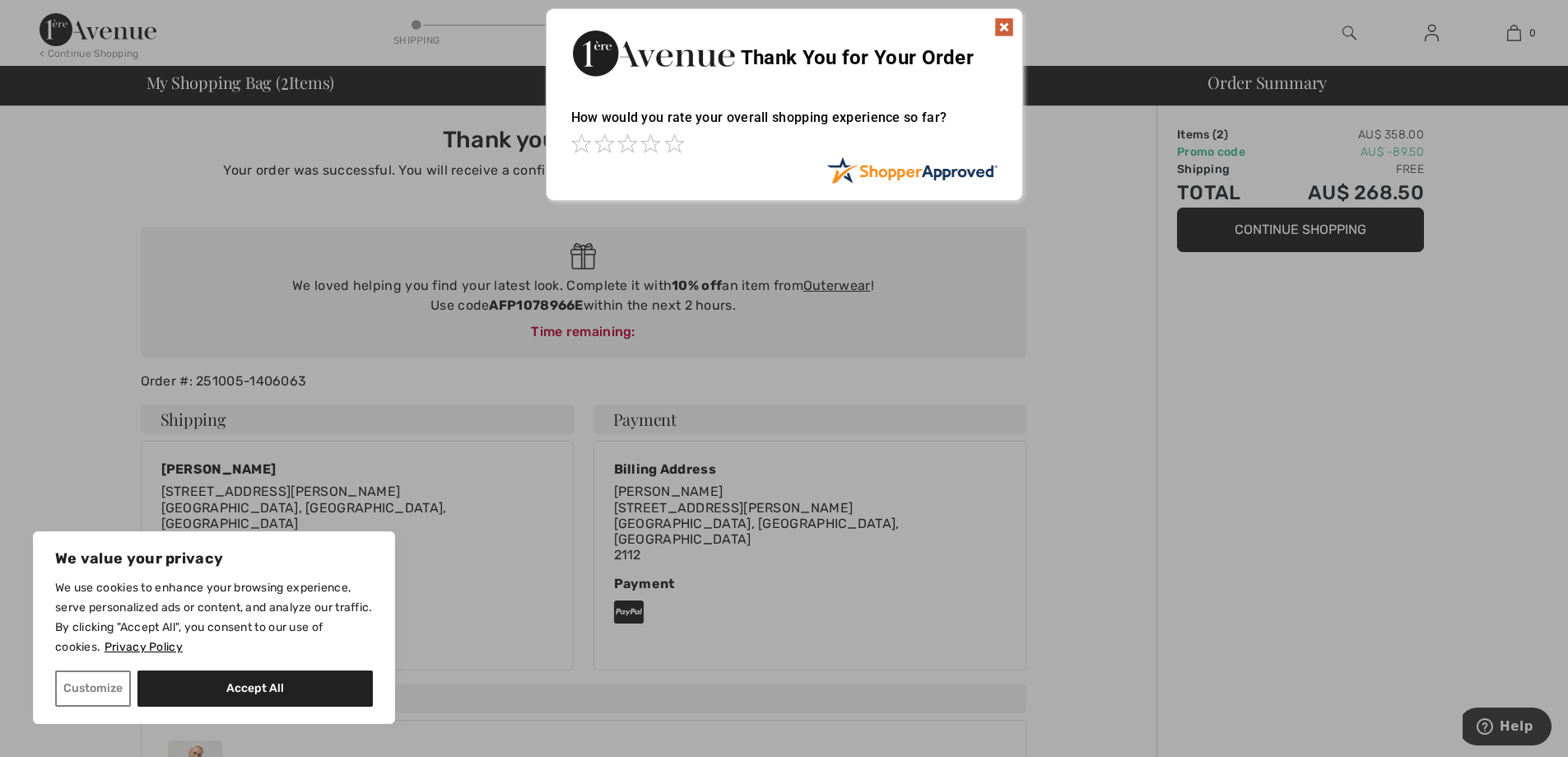
click at [1006, 23] on img at bounding box center [1003, 26] width 20 height 20
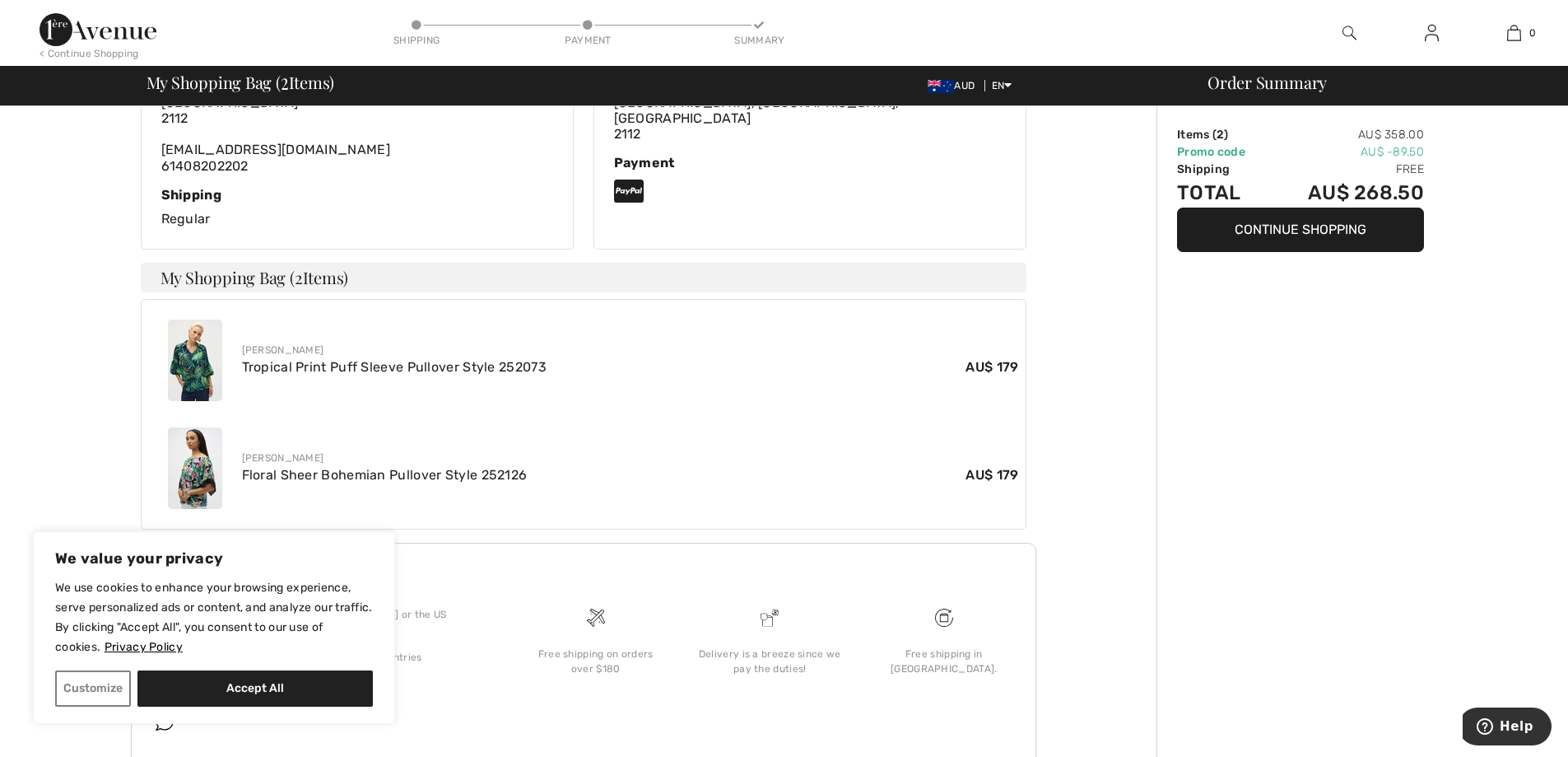
scroll to position [449, 0]
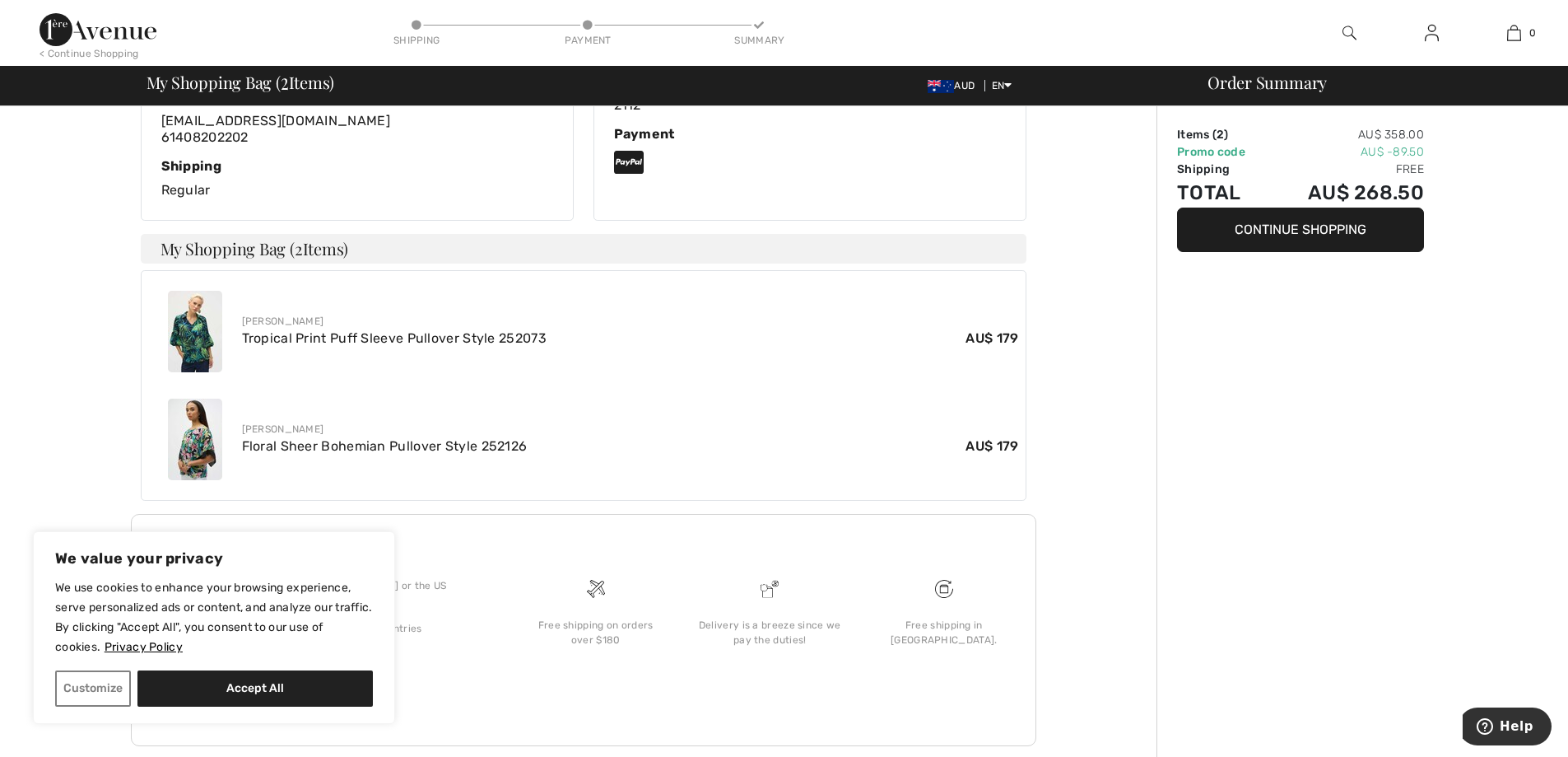
click at [1344, 227] on button "Continue Shopping" at bounding box center [1300, 229] width 247 height 44
